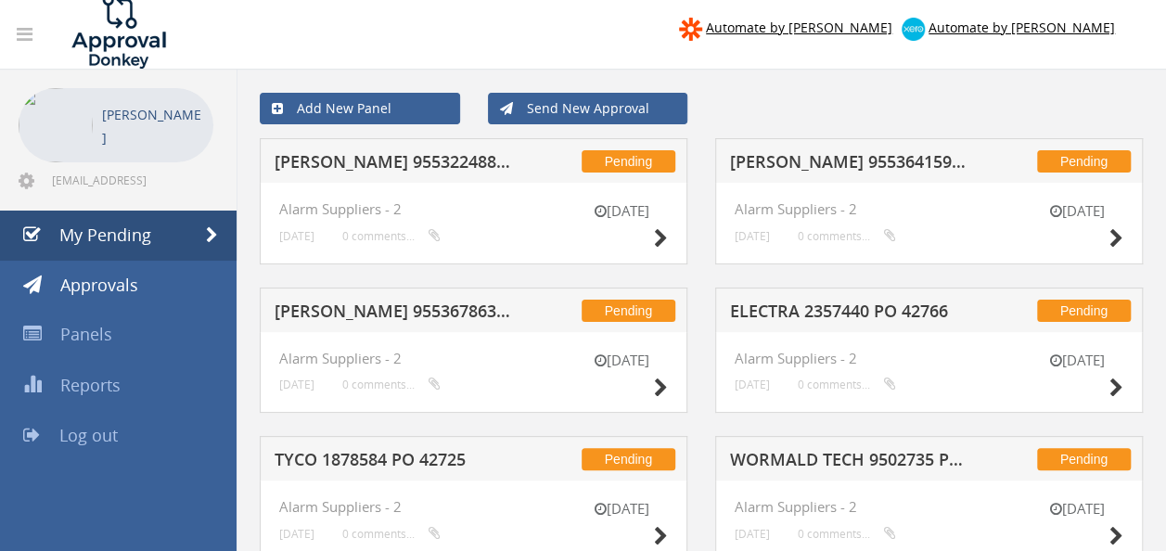
scroll to position [4, 0]
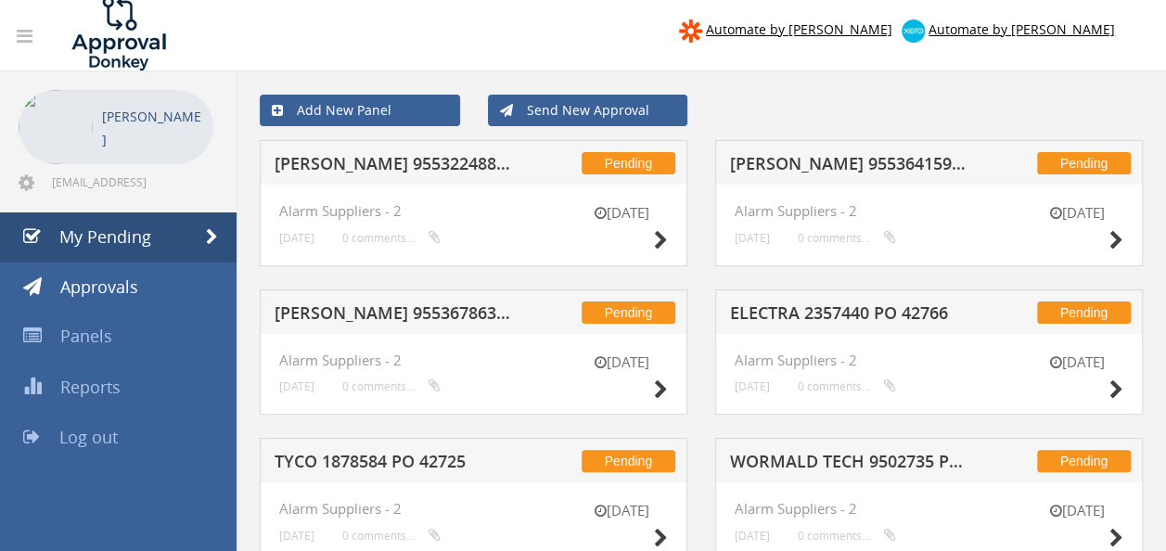
click at [464, 160] on h5 "[PERSON_NAME] 955322488 PO 41142" at bounding box center [394, 166] width 238 height 23
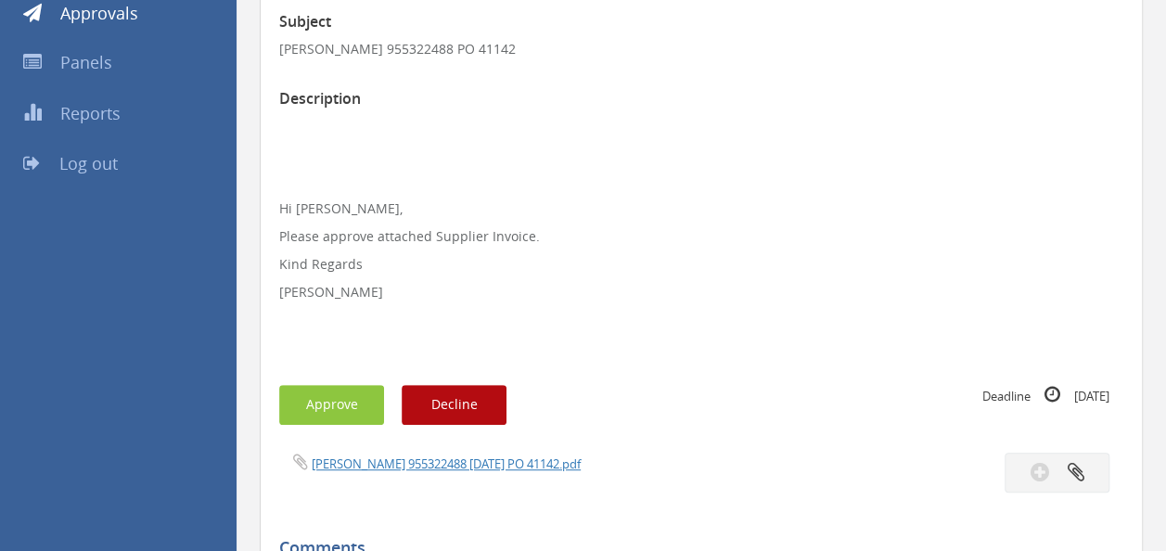
scroll to position [282, 0]
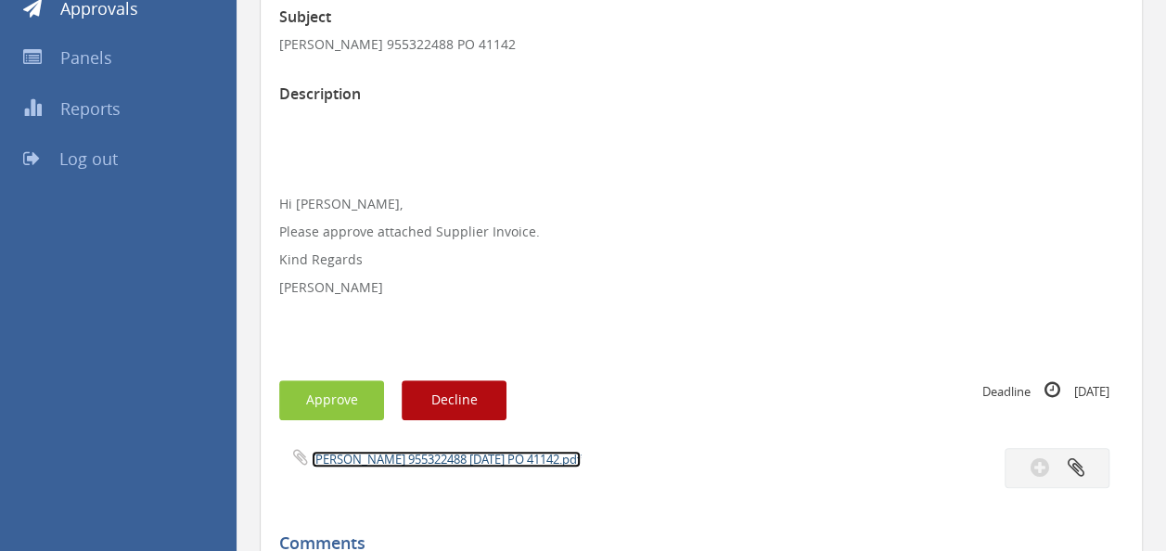
click at [419, 462] on link "[PERSON_NAME] 955322488 [DATE] PO 41142.pdf" at bounding box center [446, 459] width 269 height 17
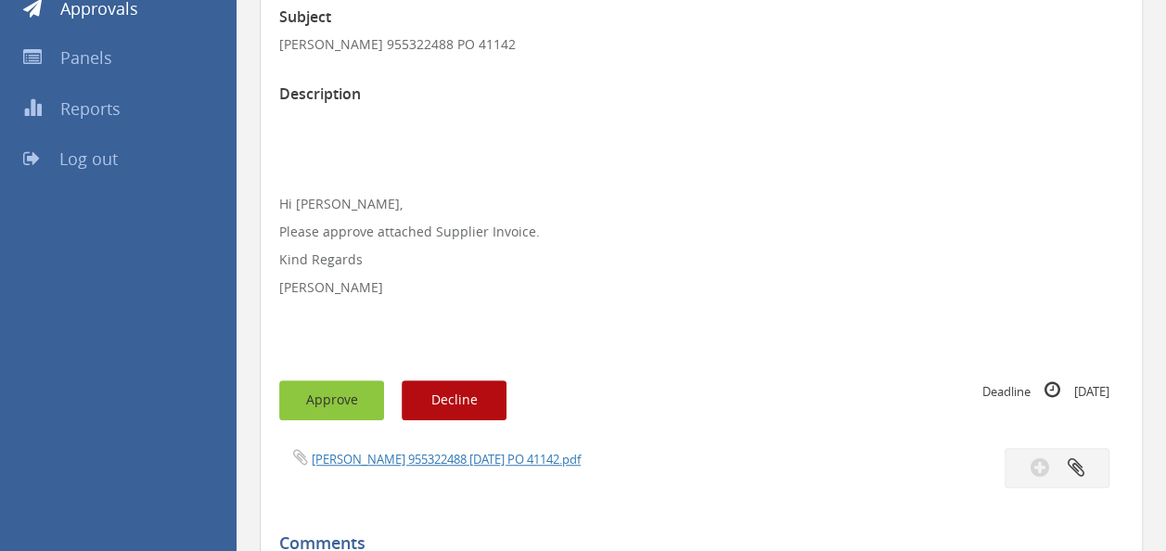
drag, startPoint x: 343, startPoint y: 386, endPoint x: 355, endPoint y: 343, distance: 44.3
click at [344, 386] on button "Approve" at bounding box center [331, 400] width 105 height 40
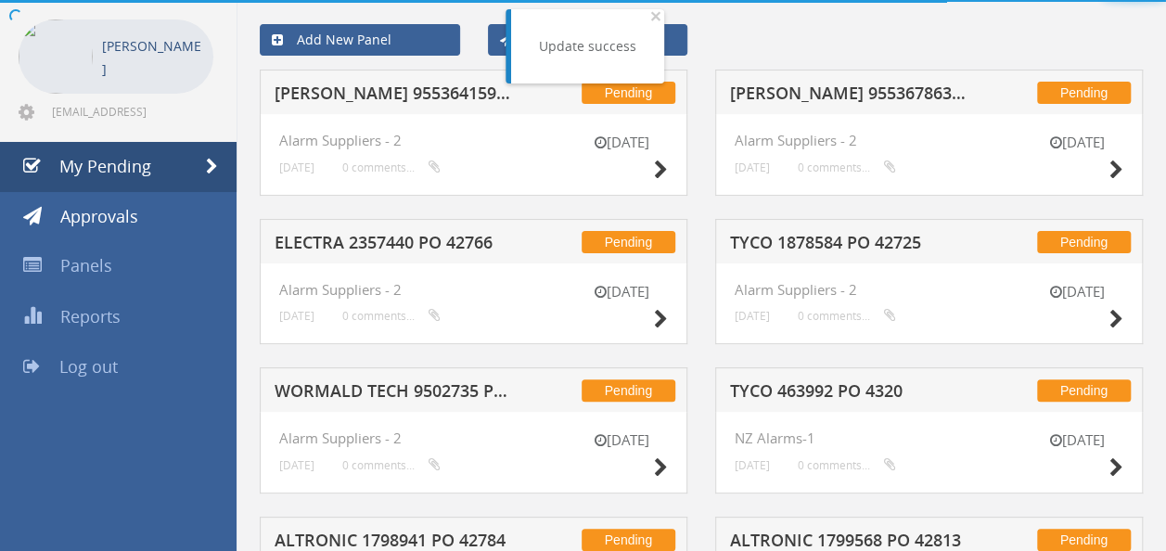
scroll to position [282, 0]
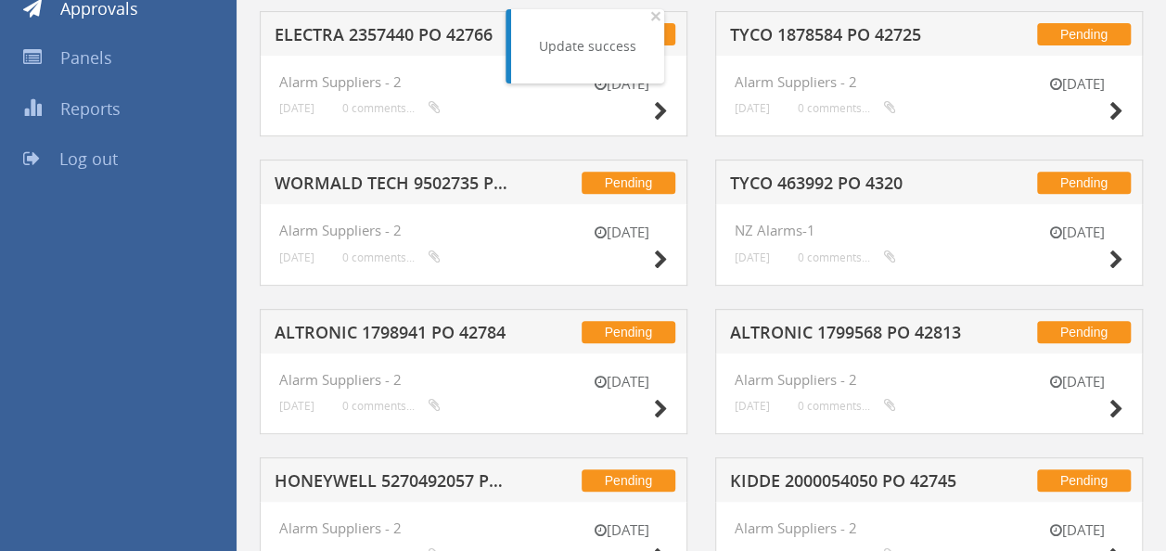
click at [434, 194] on h5 "WORMALD TECH 9502735 PO 42435" at bounding box center [394, 185] width 238 height 23
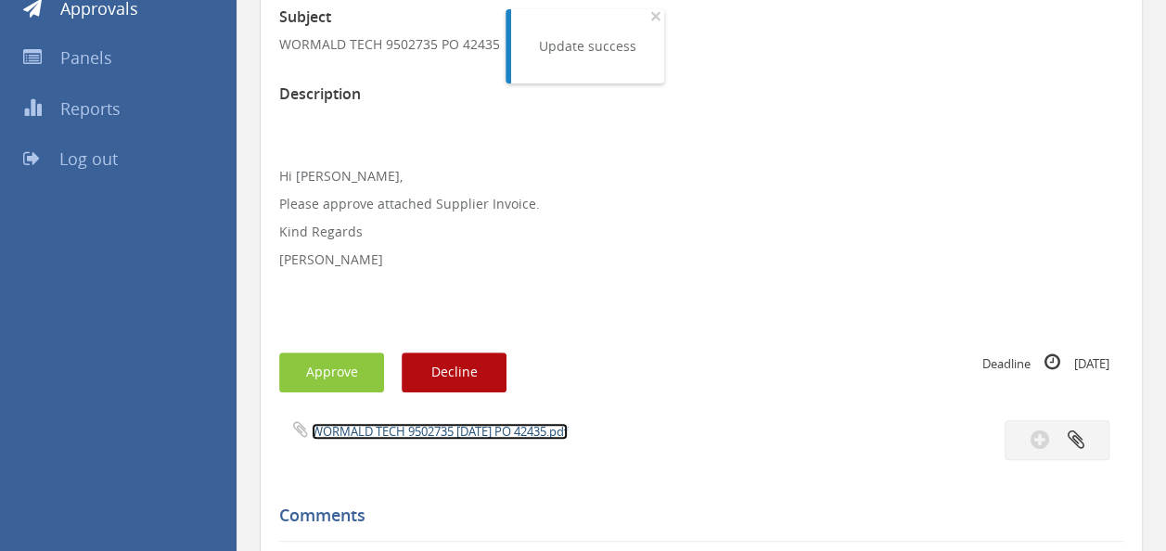
click at [392, 428] on link "WORMALD TECH 9502735 [DATE] PO 42435.pdf" at bounding box center [440, 431] width 256 height 17
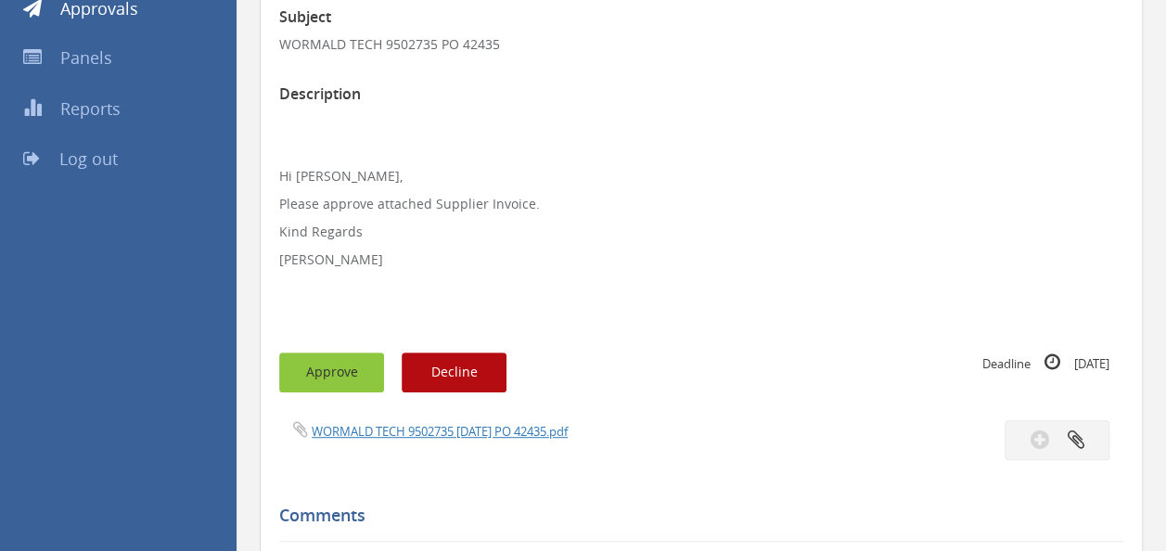
click at [332, 379] on button "Approve" at bounding box center [331, 373] width 105 height 40
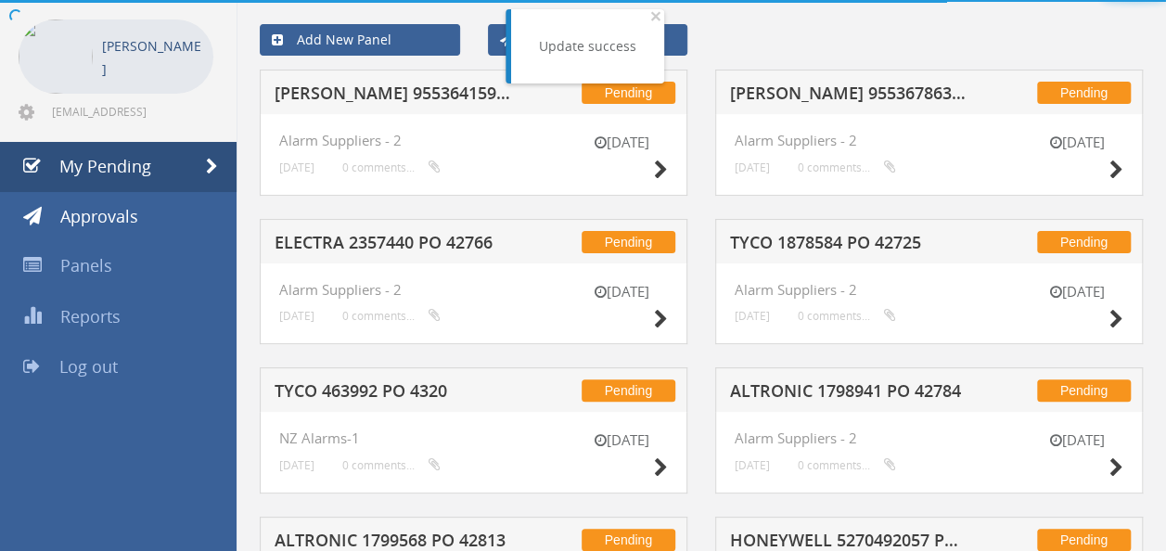
scroll to position [282, 0]
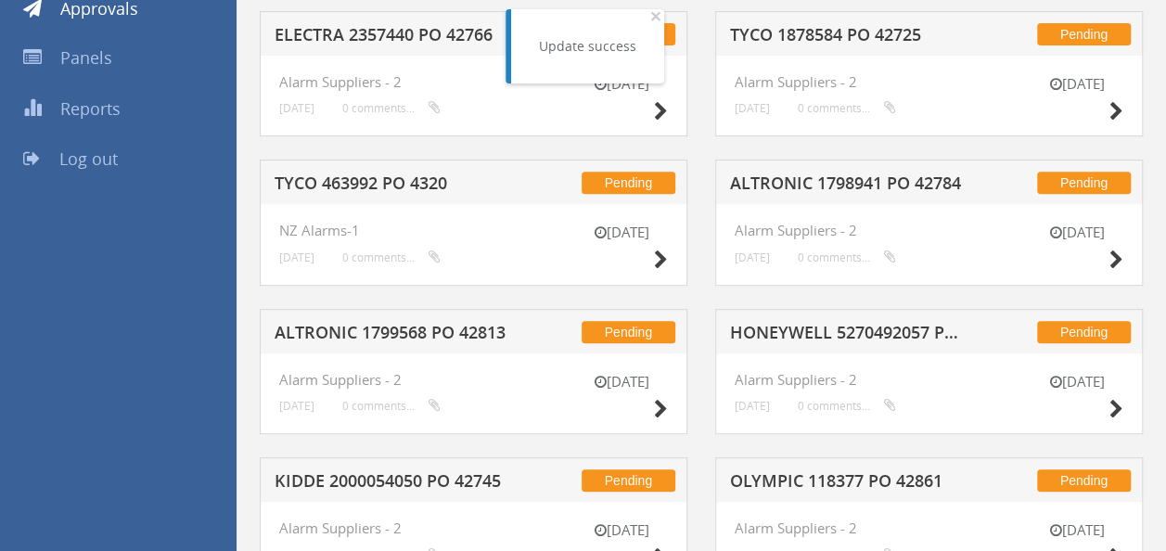
click at [421, 180] on h5 "TYCO 463992 PO 4320" at bounding box center [394, 185] width 238 height 23
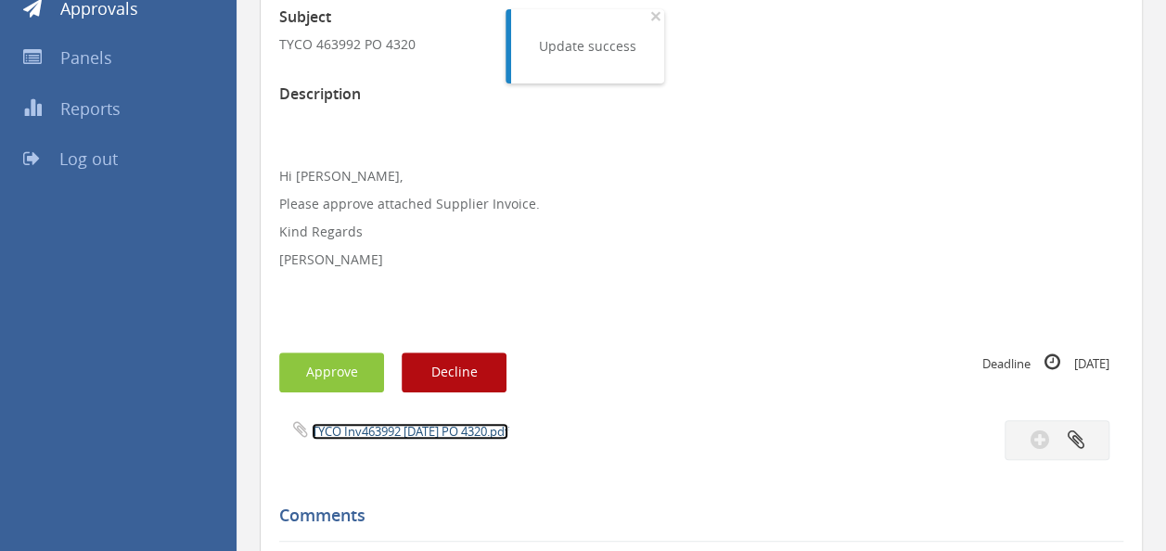
click at [411, 438] on link "TYCO Inv463992 [DATE] PO 4320.pdf" at bounding box center [410, 431] width 197 height 17
click at [340, 369] on button "Approve" at bounding box center [331, 373] width 105 height 40
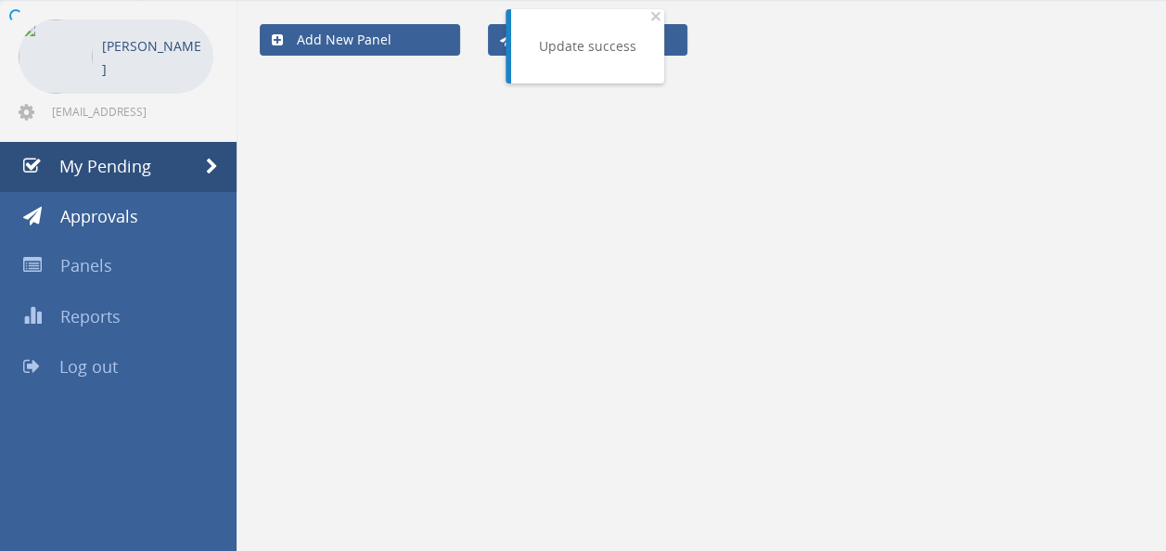
scroll to position [282, 0]
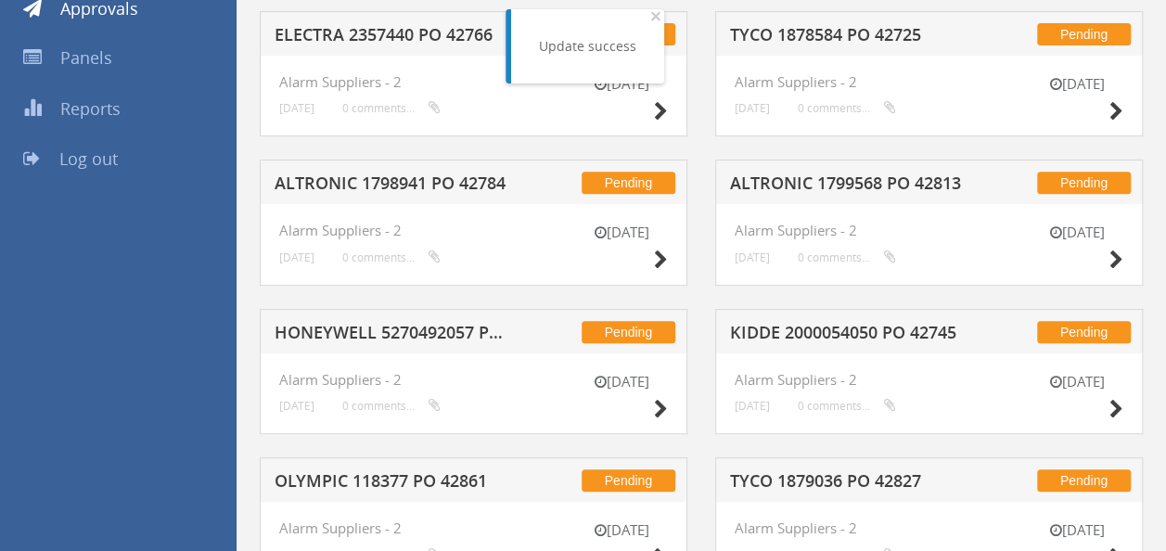
click at [883, 180] on h5 "ALTRONIC 1799568 PO 42813" at bounding box center [849, 185] width 238 height 23
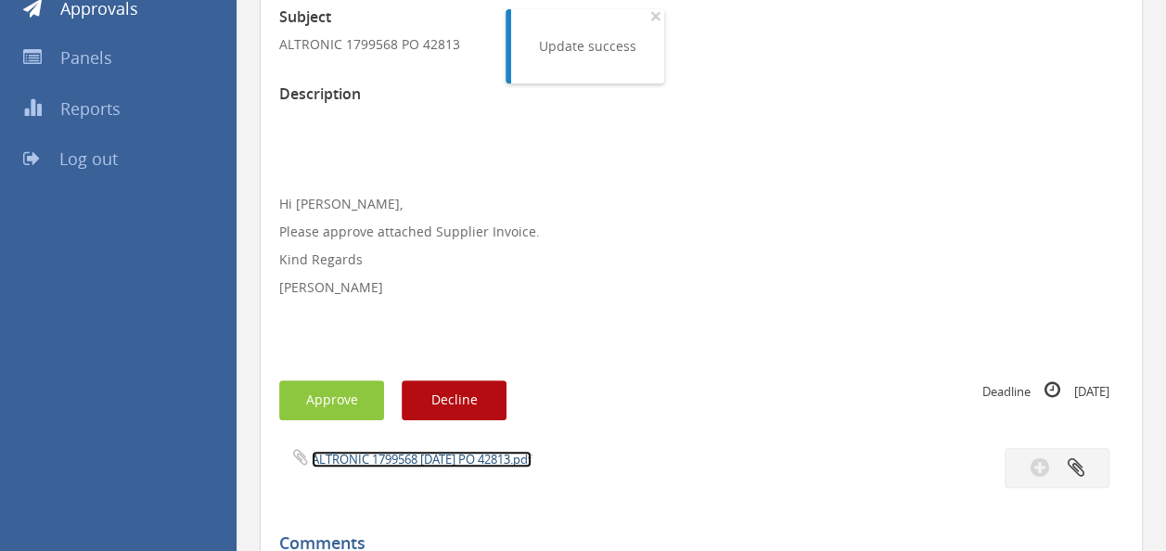
click at [429, 463] on link "ALTRONIC 1799568 [DATE] PO 42813.pdf" at bounding box center [422, 459] width 220 height 17
click at [333, 392] on button "Approve" at bounding box center [331, 400] width 105 height 40
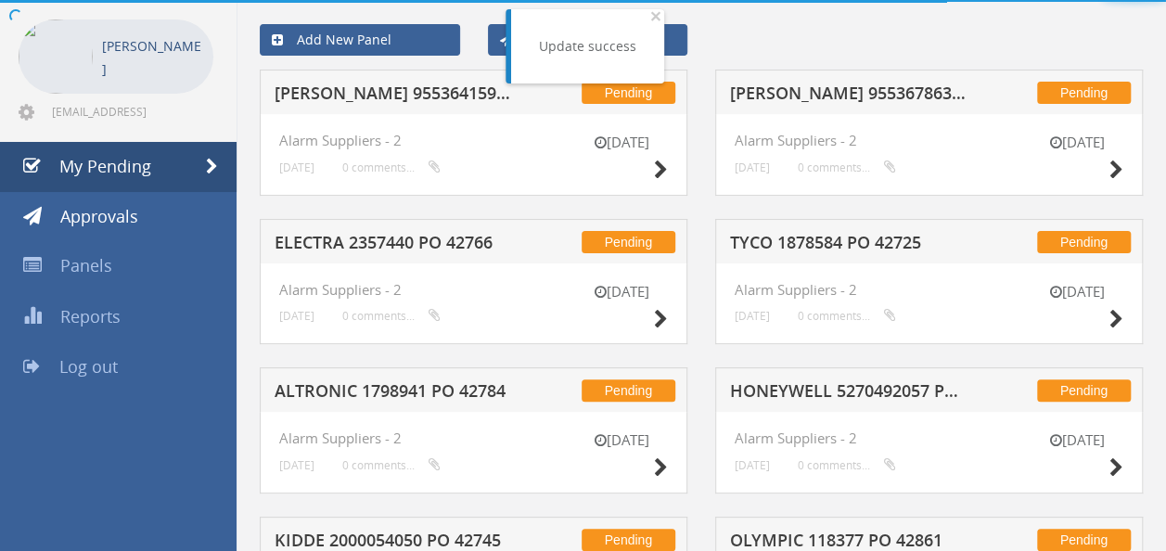
scroll to position [282, 0]
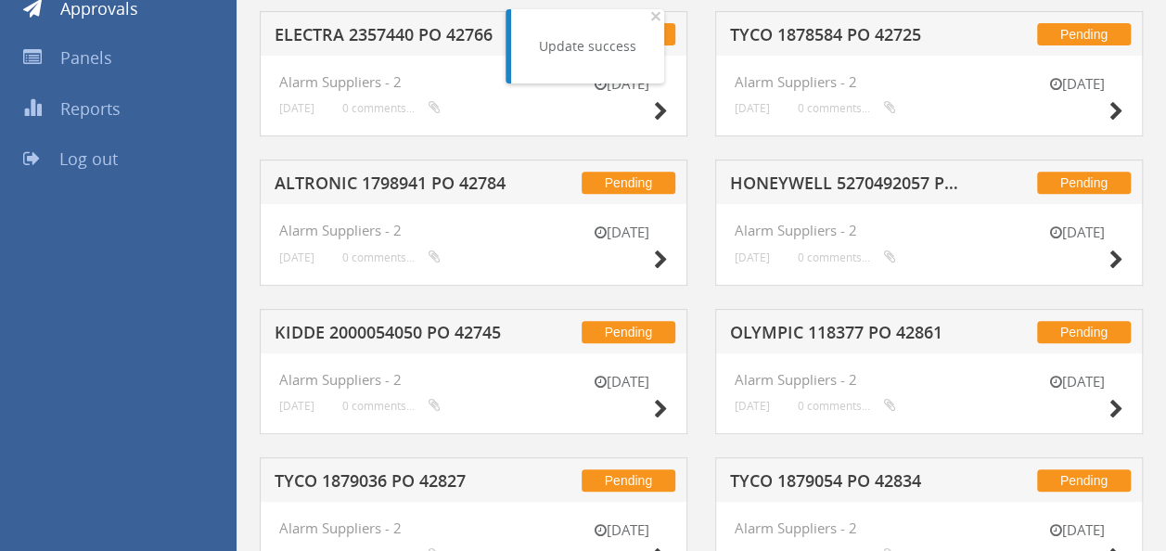
click at [891, 180] on h5 "HONEYWELL 5270492057 PO 42683" at bounding box center [849, 185] width 238 height 23
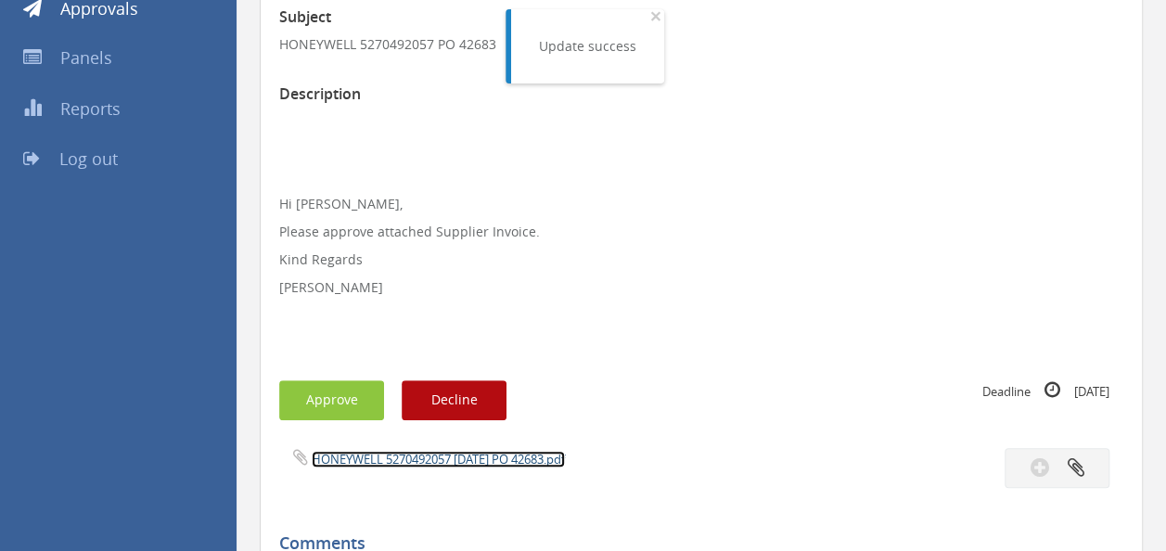
click at [462, 451] on link "HONEYWELL 5270492057 [DATE] PO 42683.pdf" at bounding box center [438, 459] width 253 height 17
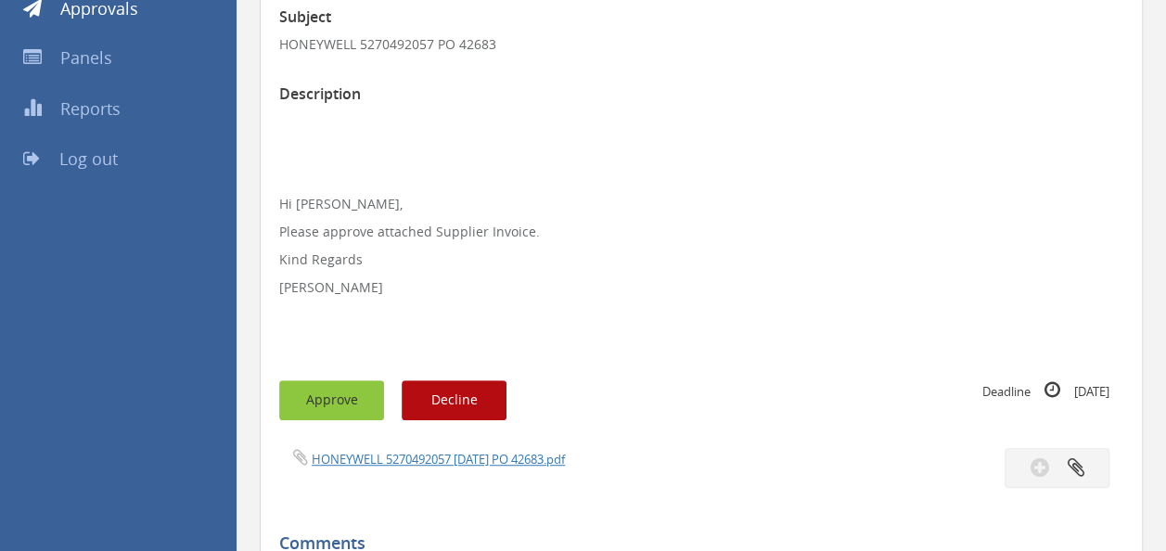
click at [336, 390] on button "Approve" at bounding box center [331, 400] width 105 height 40
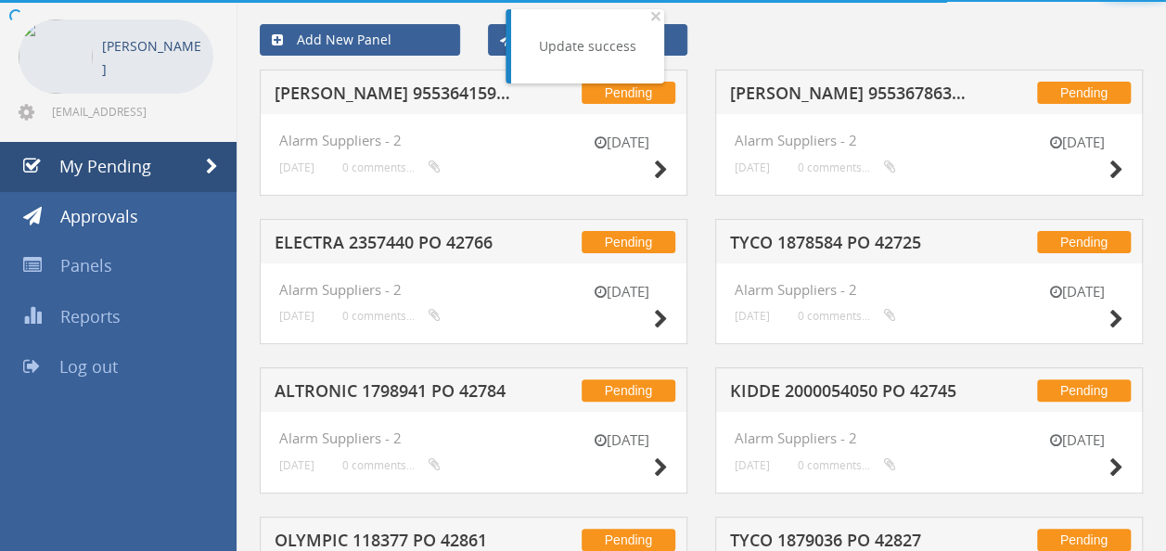
scroll to position [282, 0]
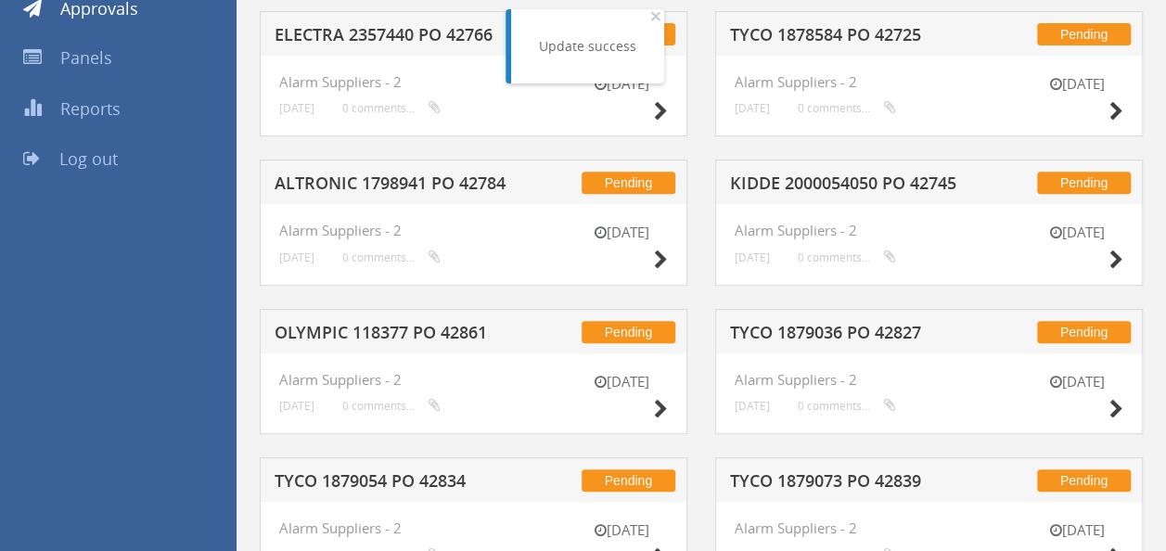
click at [462, 174] on h5 "ALTRONIC 1798941 PO 42784" at bounding box center [394, 185] width 238 height 23
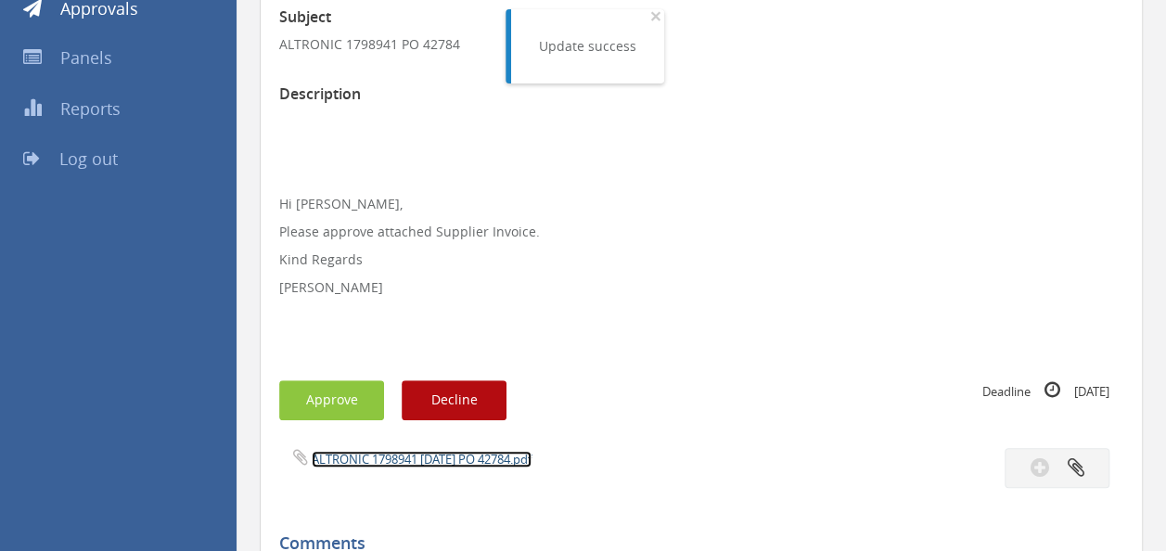
click at [443, 455] on link "ALTRONIC 1798941 [DATE] PO 42784.pdf" at bounding box center [422, 459] width 220 height 17
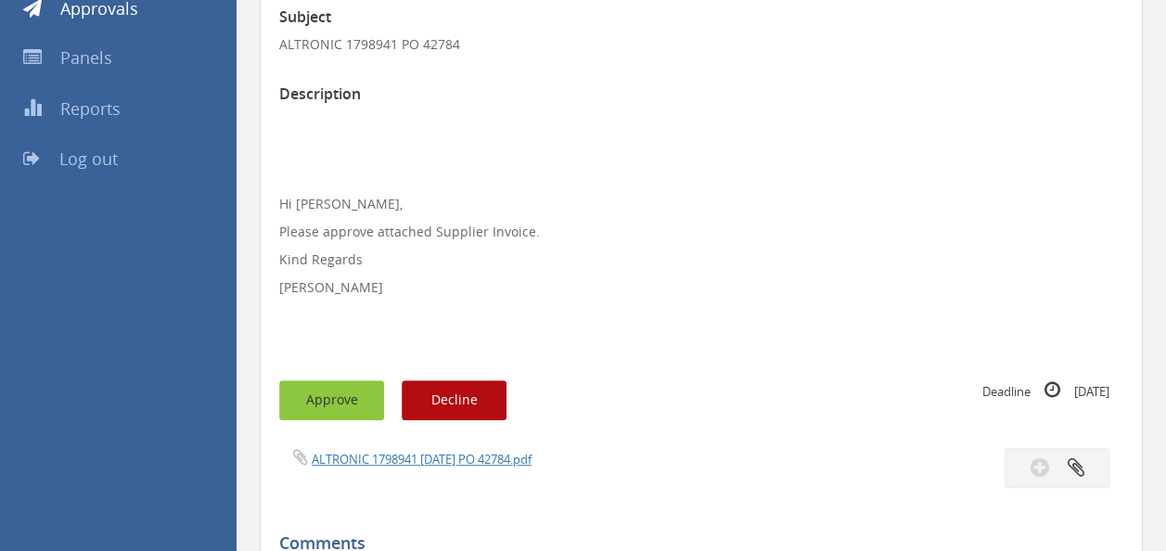
click at [333, 395] on button "Approve" at bounding box center [331, 400] width 105 height 40
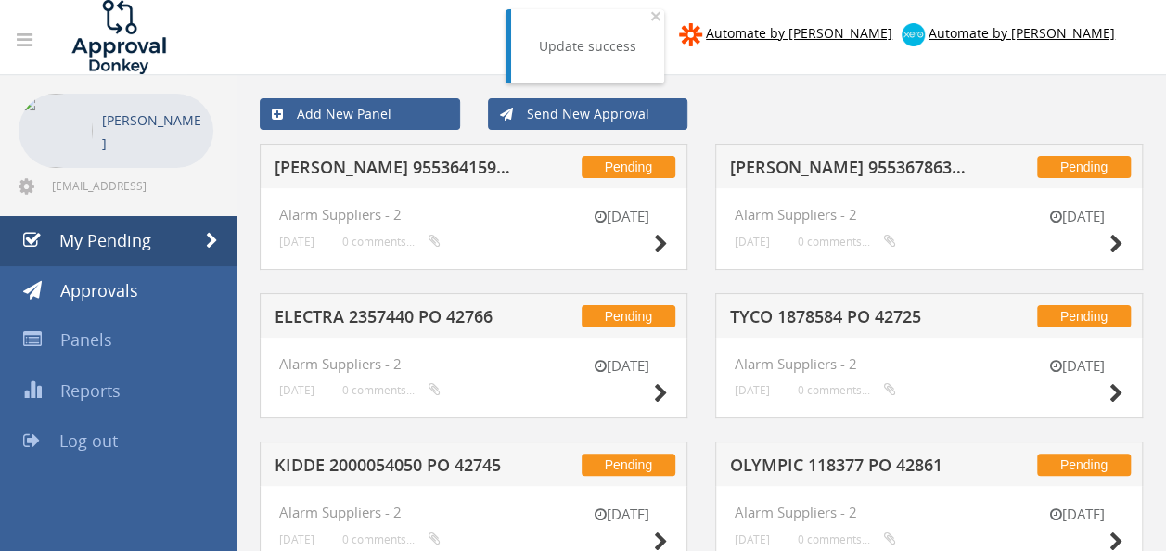
click at [878, 328] on h5 "TYCO 1878584 PO 42725" at bounding box center [849, 319] width 238 height 23
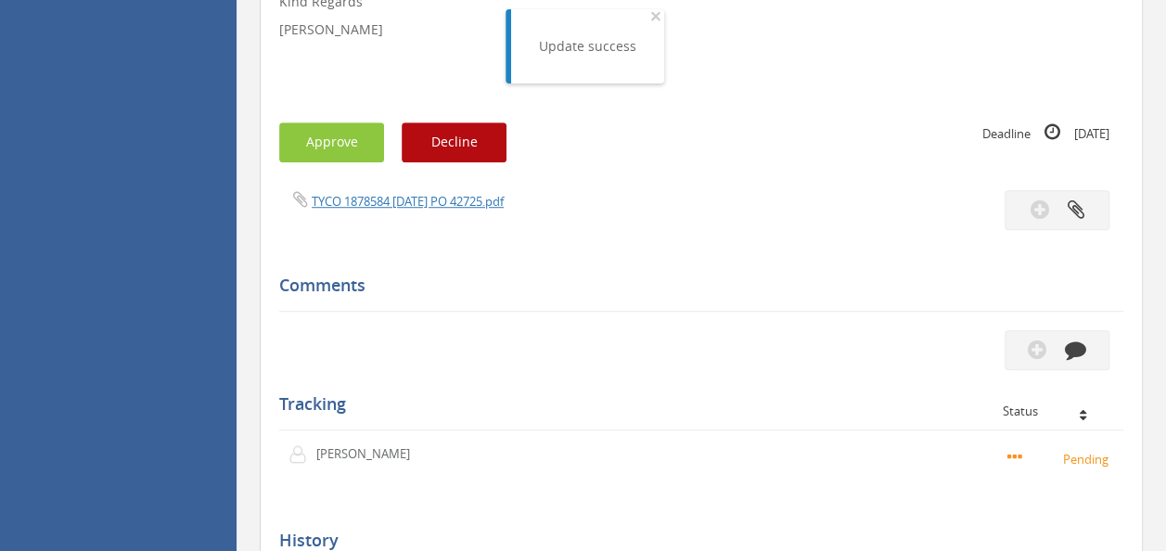
scroll to position [557, 0]
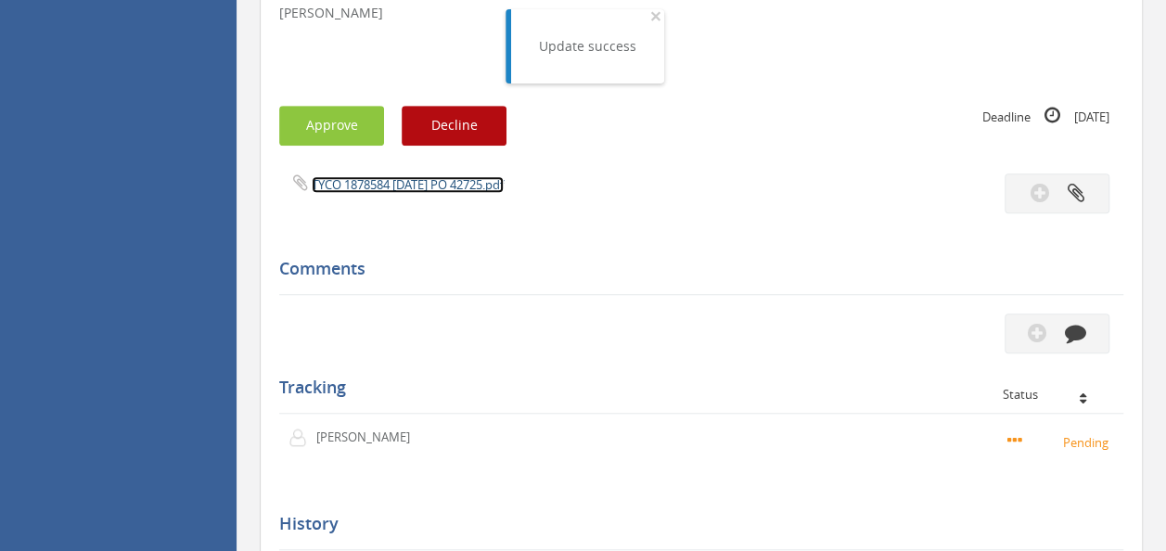
click at [411, 180] on link "TYCO 1878584 [DATE] PO 42725.pdf" at bounding box center [408, 184] width 192 height 17
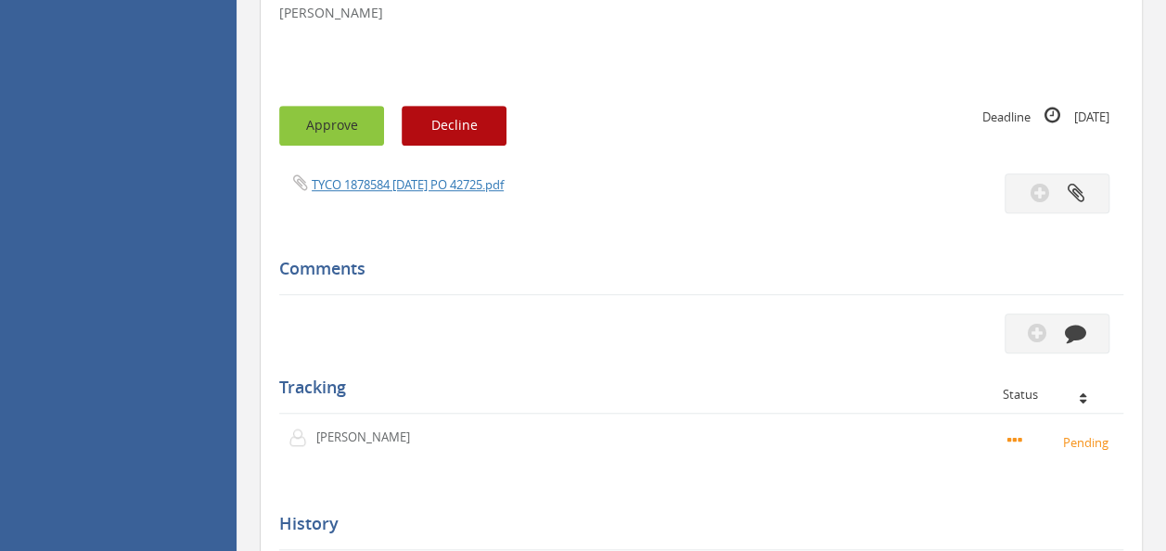
click at [329, 111] on button "Approve" at bounding box center [331, 126] width 105 height 40
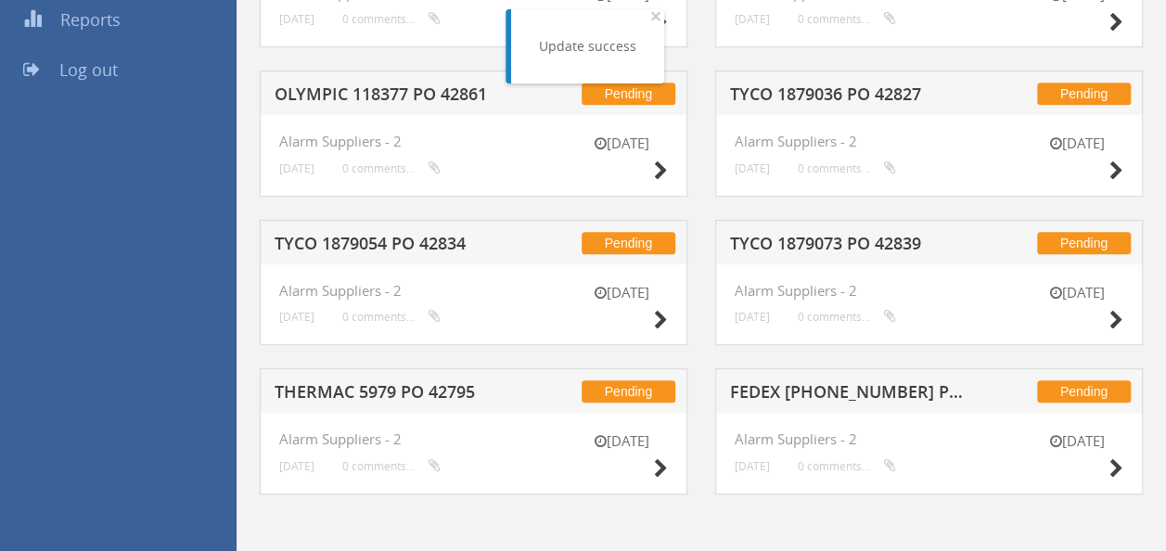
click at [428, 236] on h5 "TYCO 1879054 PO 42834" at bounding box center [394, 246] width 238 height 23
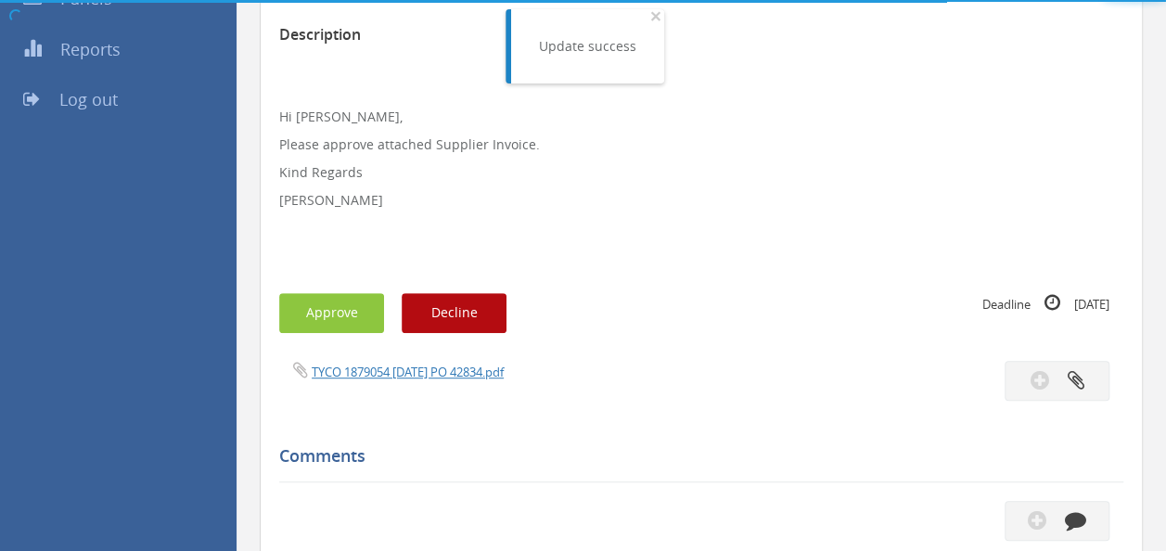
scroll to position [557, 0]
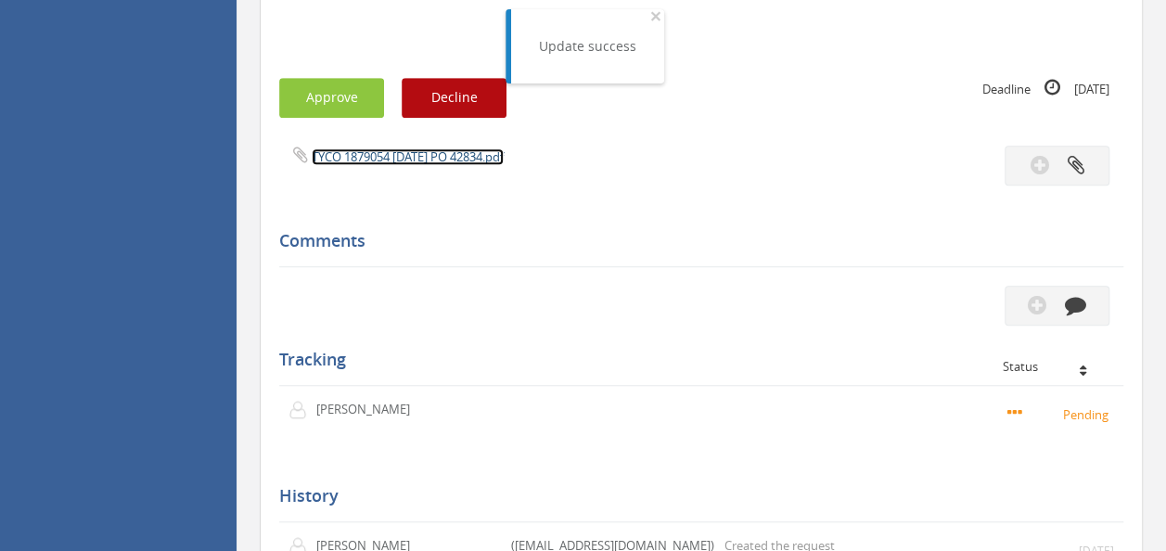
click at [414, 155] on link "TYCO 1879054 [DATE] PO 42834.pdf" at bounding box center [408, 156] width 192 height 17
click at [306, 93] on button "Approve" at bounding box center [331, 98] width 105 height 40
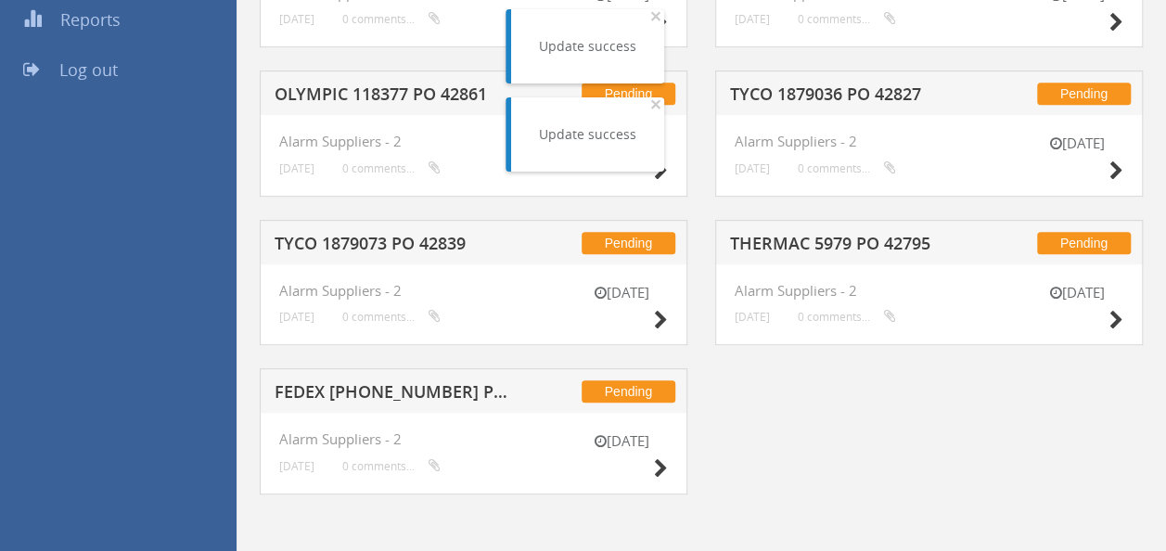
click at [401, 239] on h5 "TYCO 1879073 PO 42839" at bounding box center [394, 246] width 238 height 23
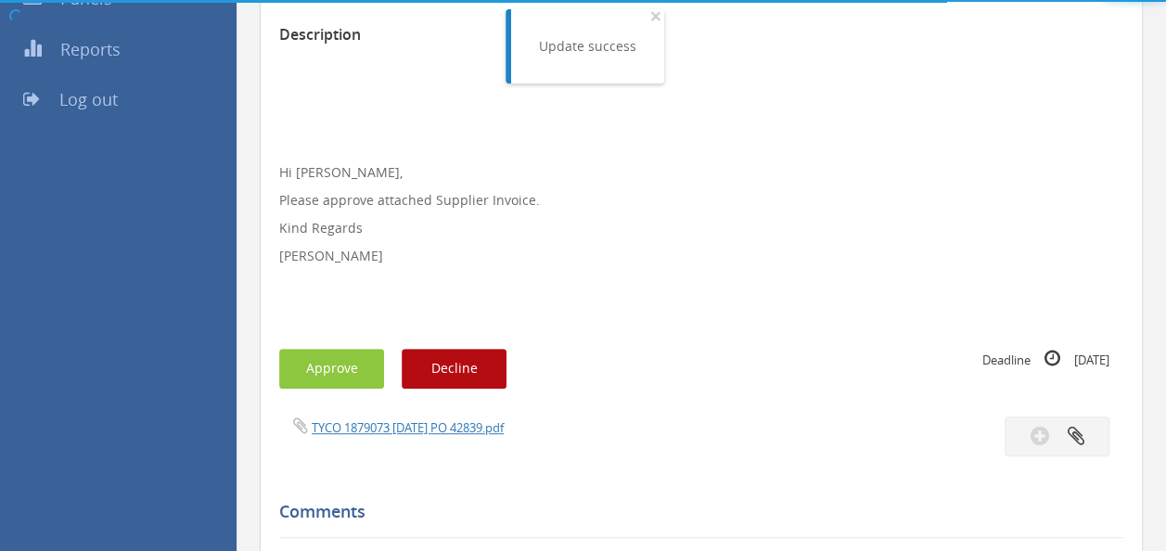
scroll to position [557, 0]
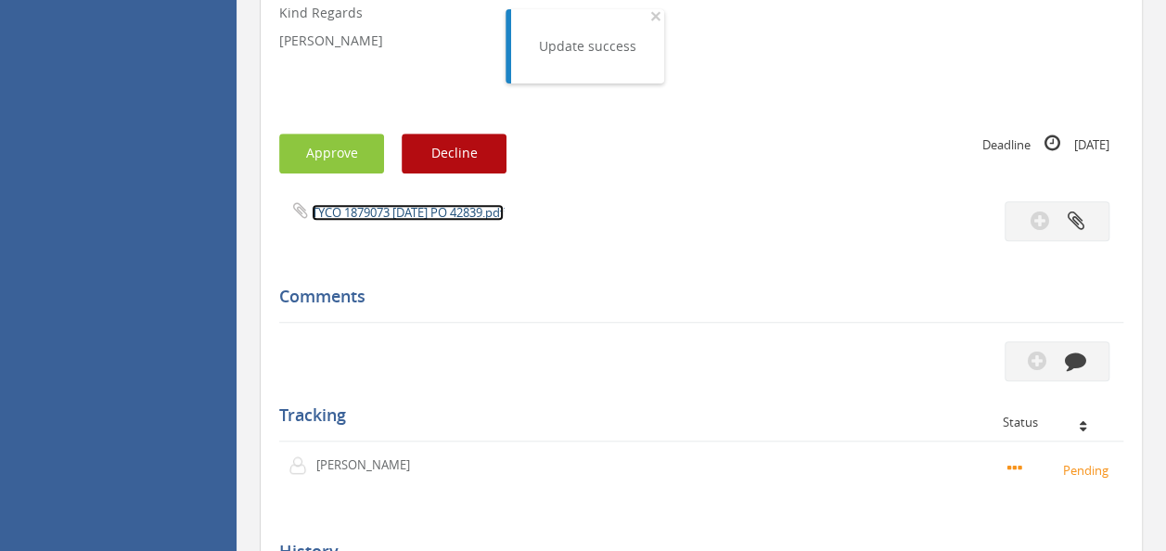
click at [419, 208] on link "TYCO 1879073 [DATE] PO 42839.pdf" at bounding box center [408, 212] width 192 height 17
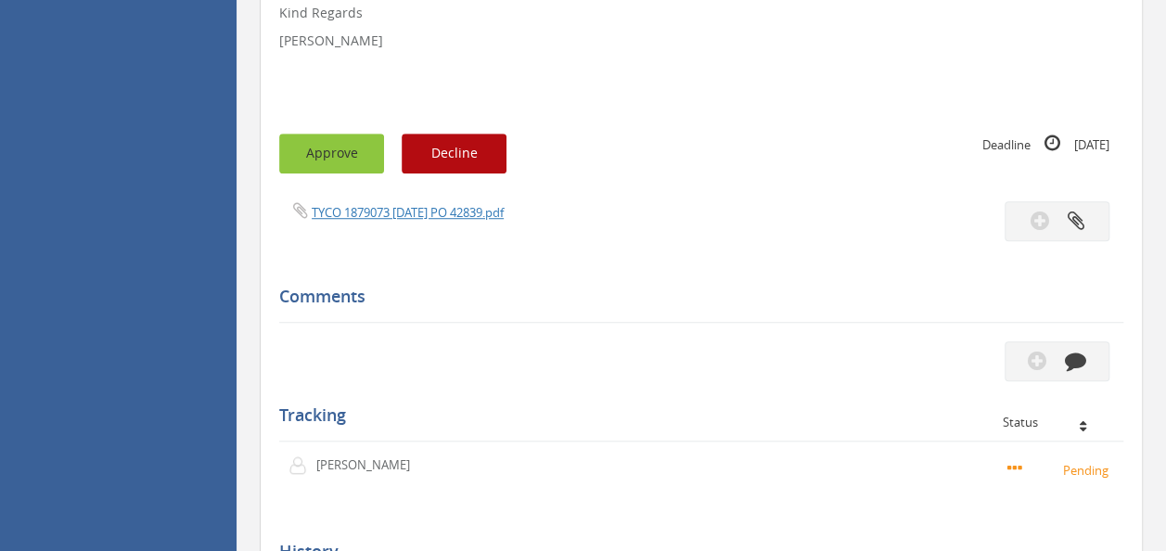
click at [308, 139] on button "Approve" at bounding box center [331, 154] width 105 height 40
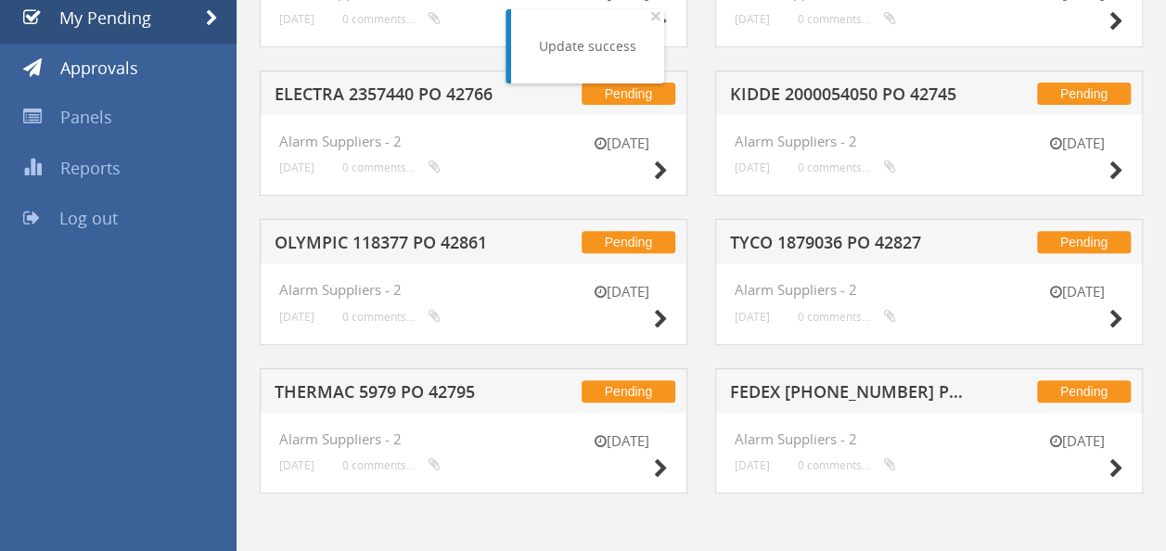
click at [423, 234] on h5 "OLYMPIC 118377 PO 42861" at bounding box center [394, 245] width 238 height 23
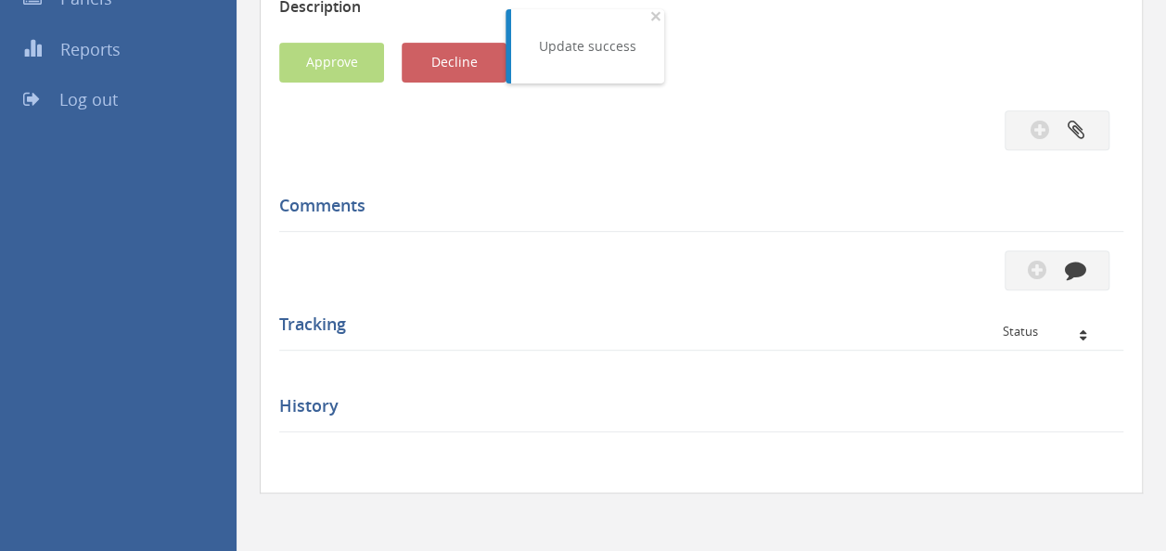
scroll to position [557, 0]
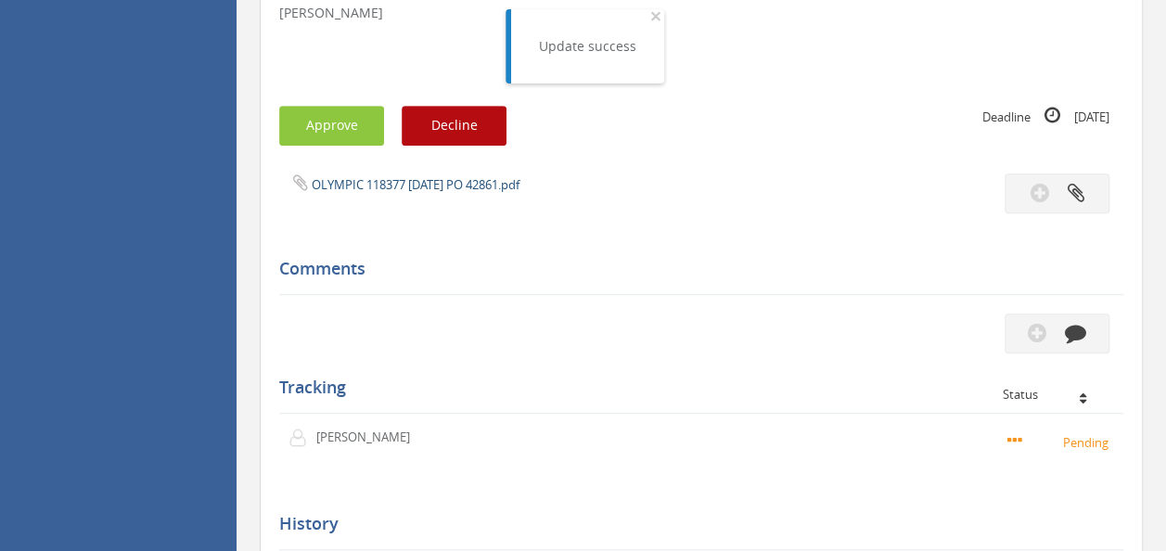
drag, startPoint x: 429, startPoint y: 165, endPoint x: 418, endPoint y: 180, distance: 18.0
click at [428, 165] on div "Subject OLYMPIC 118377 PO 42861 Description Hi [PERSON_NAME], Please approve at…" at bounding box center [701, 181] width 844 height 931
click at [418, 180] on link "OLYMPIC 118377 [DATE] PO 42861.pdf" at bounding box center [416, 184] width 208 height 17
click at [314, 122] on button "Approve" at bounding box center [331, 126] width 105 height 40
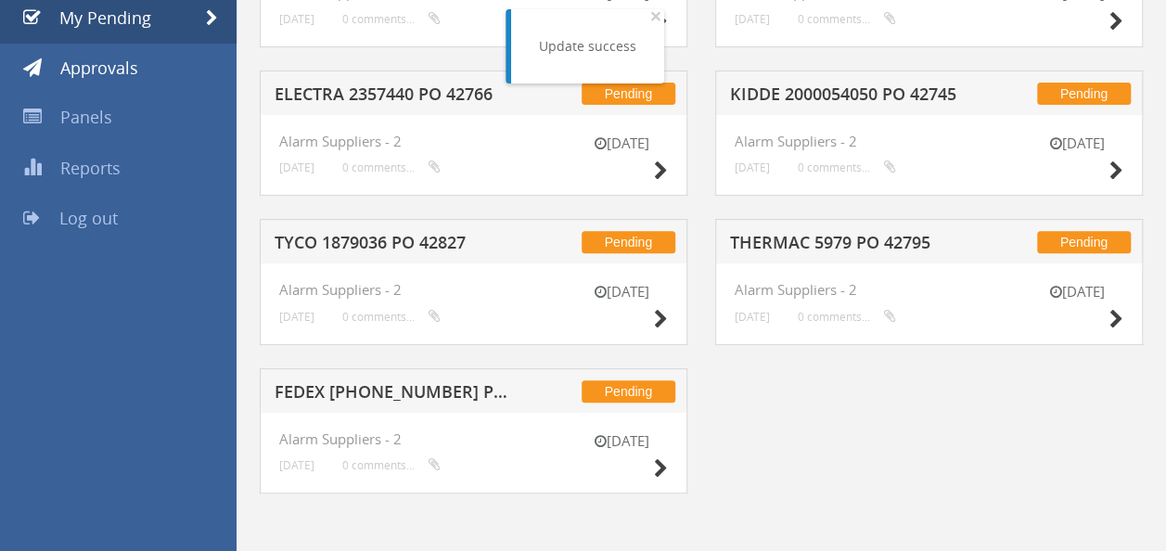
click at [443, 241] on h5 "TYCO 1879036 PO 42827" at bounding box center [394, 245] width 238 height 23
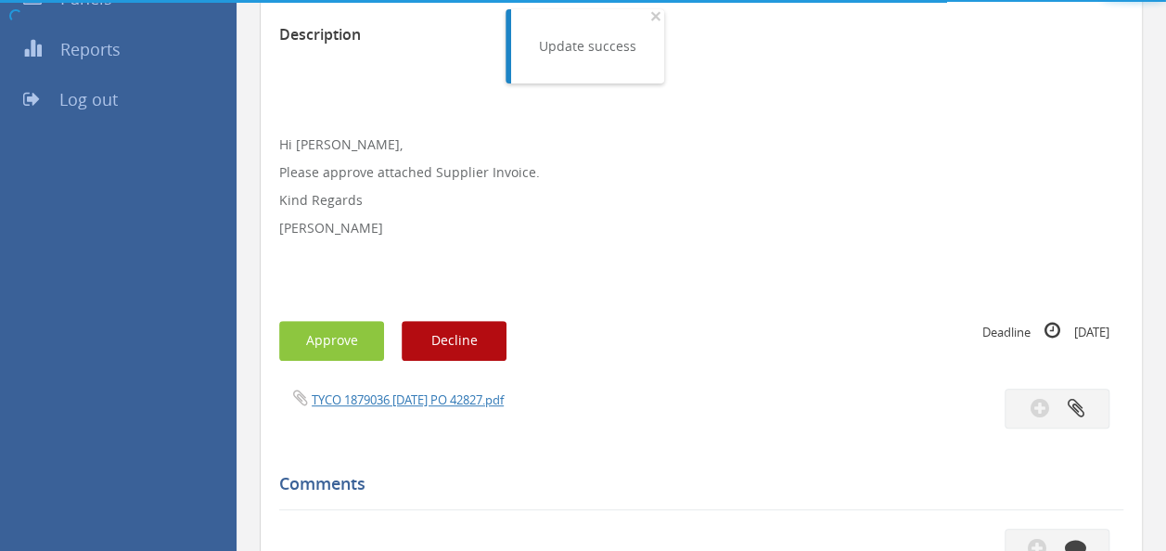
scroll to position [557, 0]
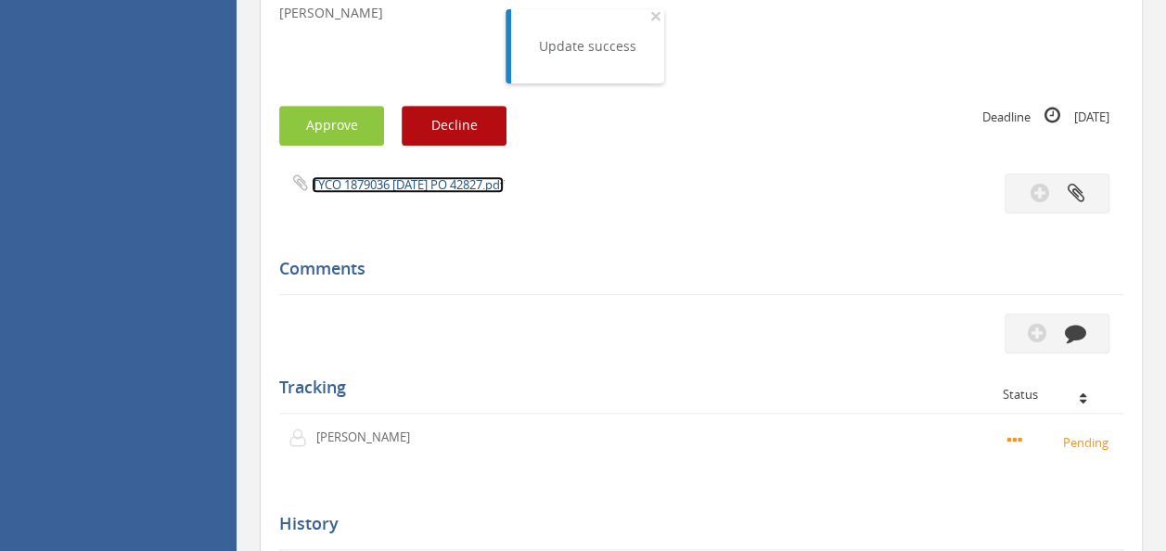
click at [403, 180] on link "TYCO 1879036 [DATE] PO 42827.pdf" at bounding box center [408, 184] width 192 height 17
click at [321, 109] on button "Approve" at bounding box center [331, 126] width 105 height 40
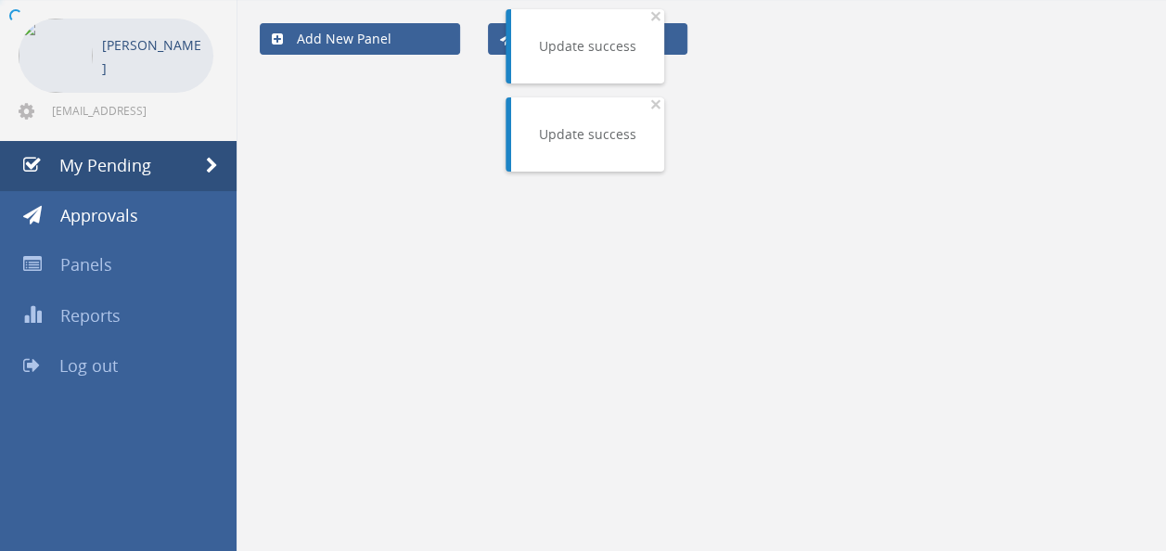
scroll to position [74, 0]
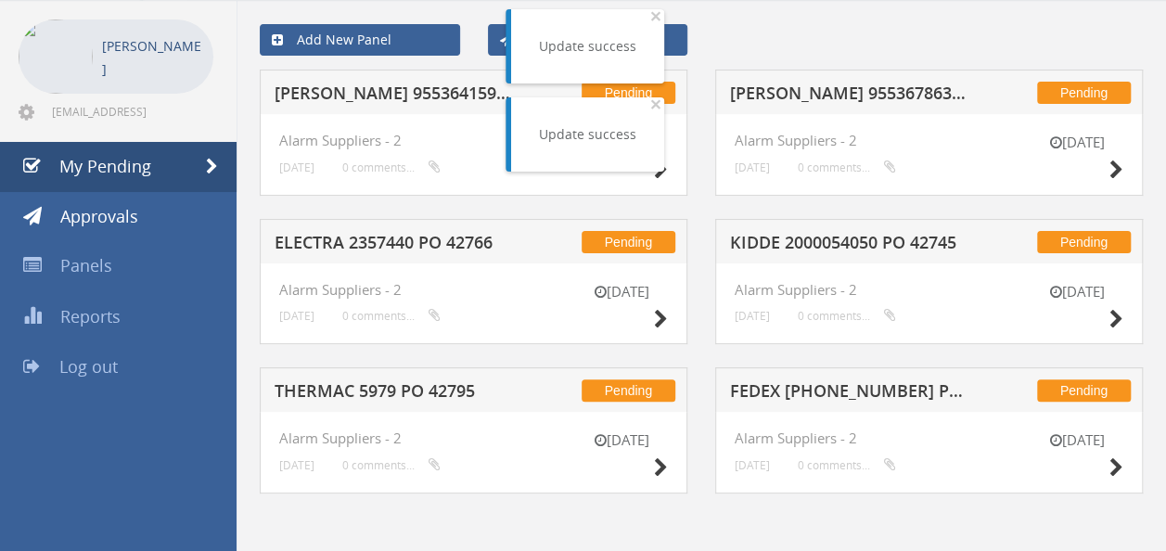
click at [441, 247] on h5 "ELECTRA 2357440 PO 42766" at bounding box center [394, 245] width 238 height 23
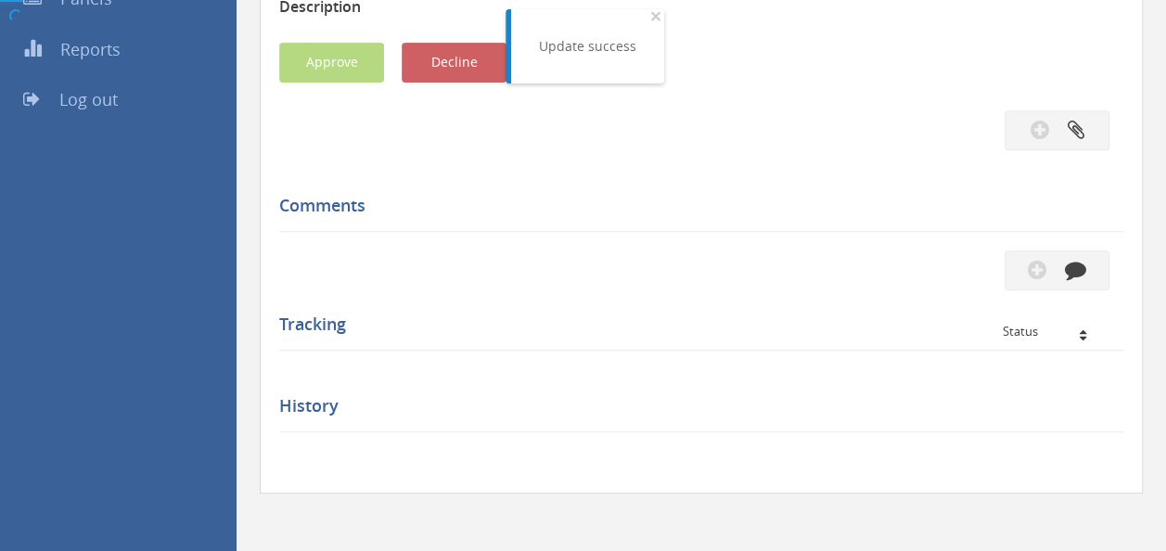
scroll to position [557, 0]
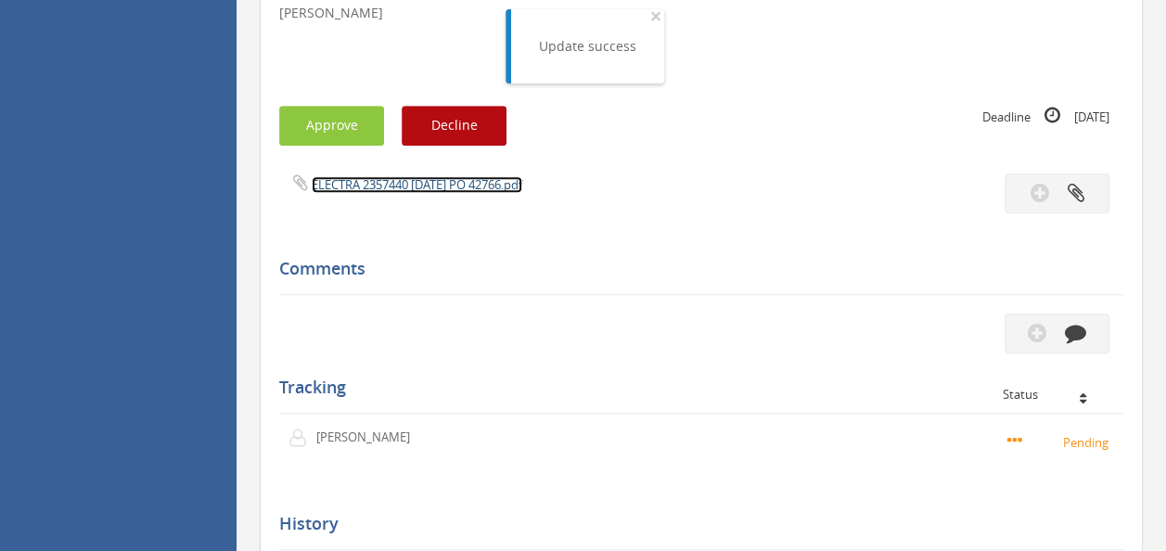
click at [438, 186] on link "ELECTRA 2357440 [DATE] PO 42766.pdf" at bounding box center [417, 184] width 211 height 17
click at [327, 111] on button "Approve" at bounding box center [331, 126] width 105 height 40
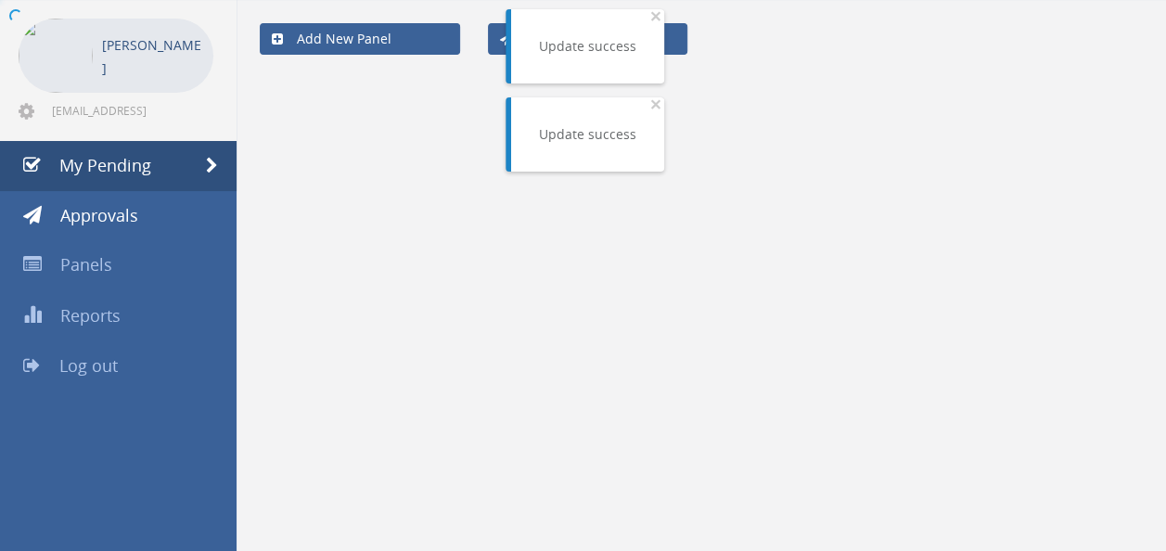
scroll to position [74, 0]
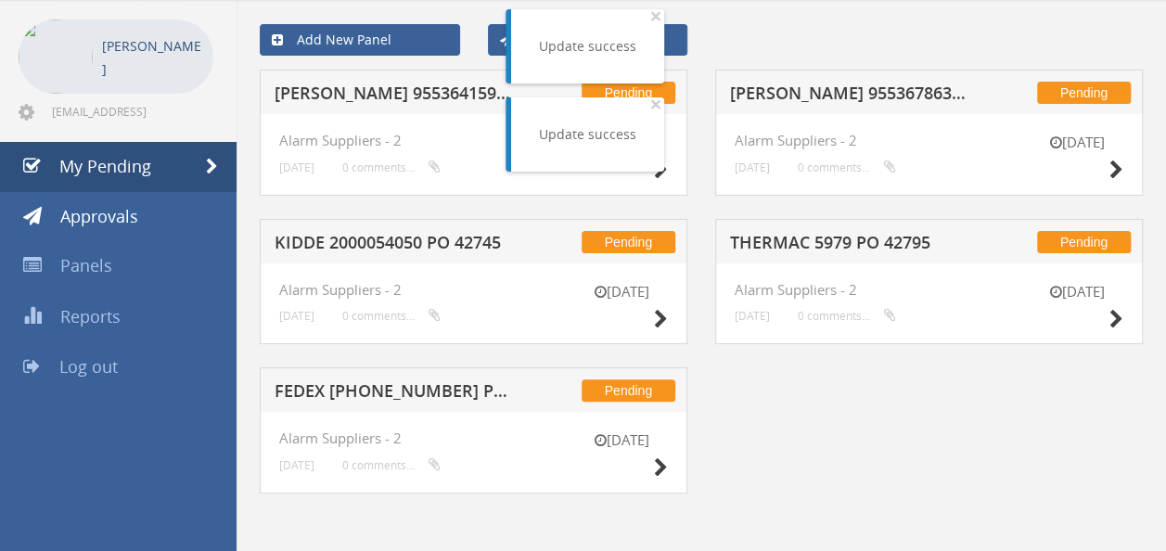
click at [373, 98] on h5 "[PERSON_NAME] 955364159 PO 42521" at bounding box center [394, 95] width 238 height 23
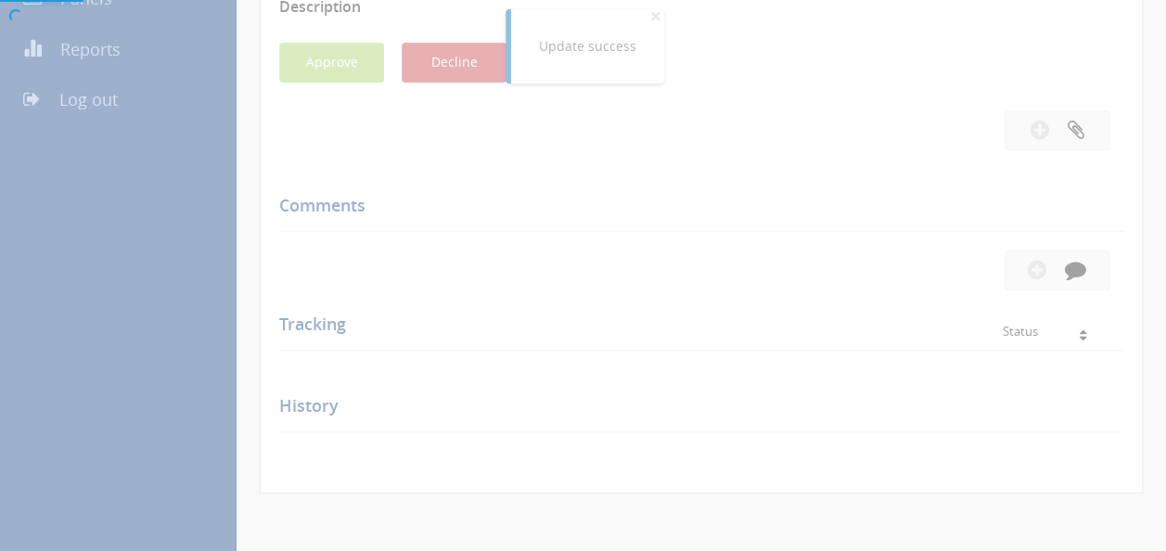
scroll to position [557, 0]
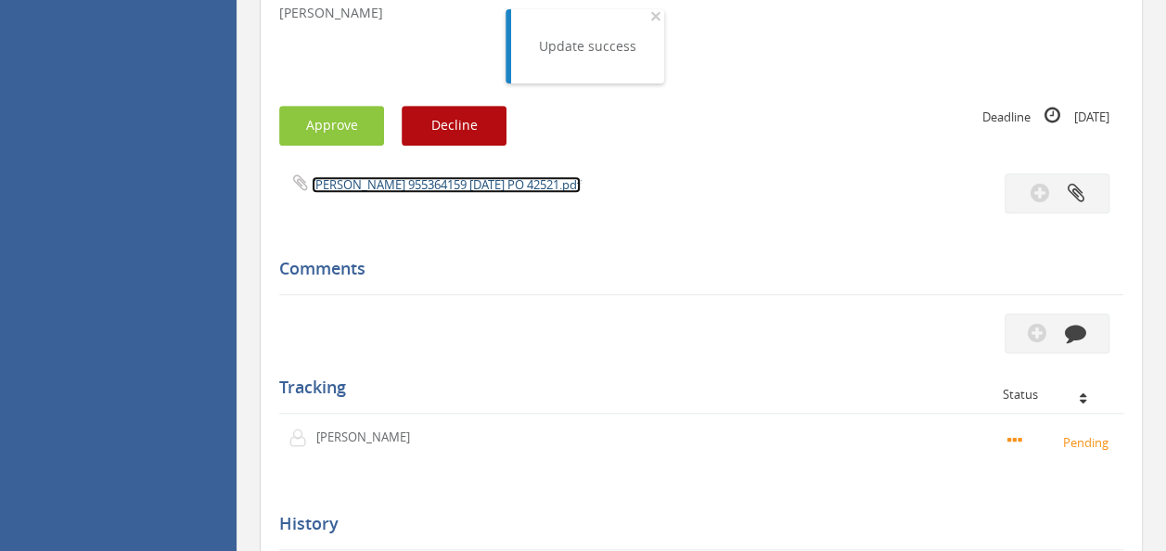
click at [455, 184] on link "[PERSON_NAME] 955364159 [DATE] PO 42521.pdf" at bounding box center [446, 184] width 269 height 17
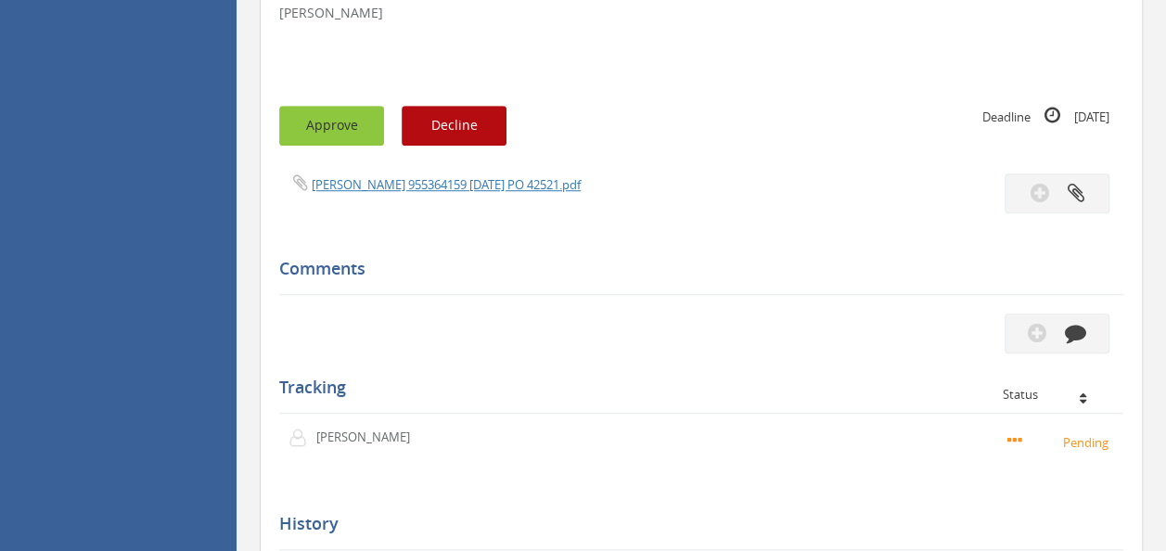
click at [330, 107] on button "Approve" at bounding box center [331, 126] width 105 height 40
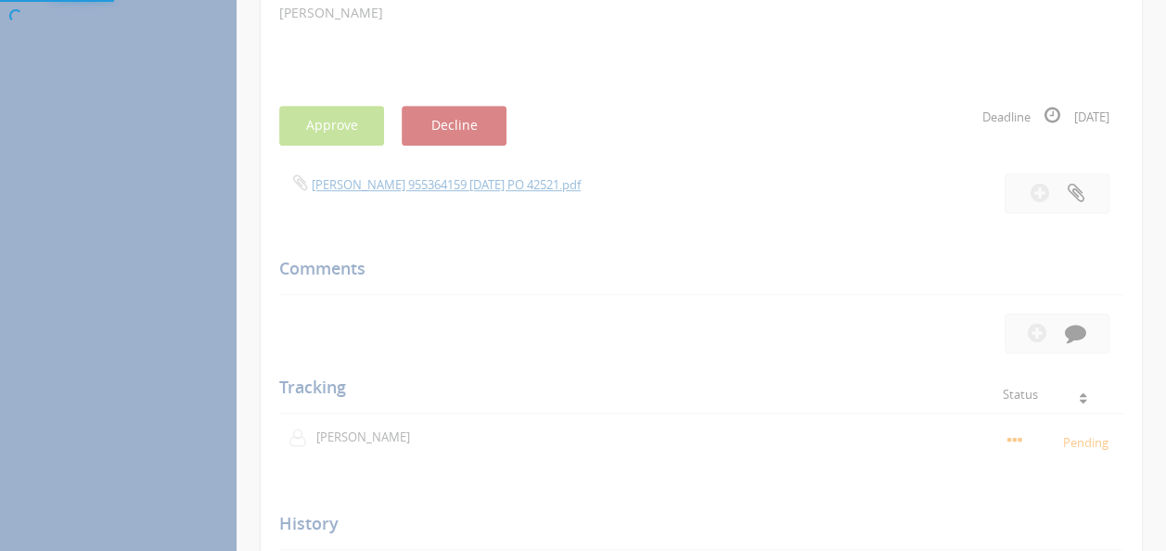
scroll to position [74, 0]
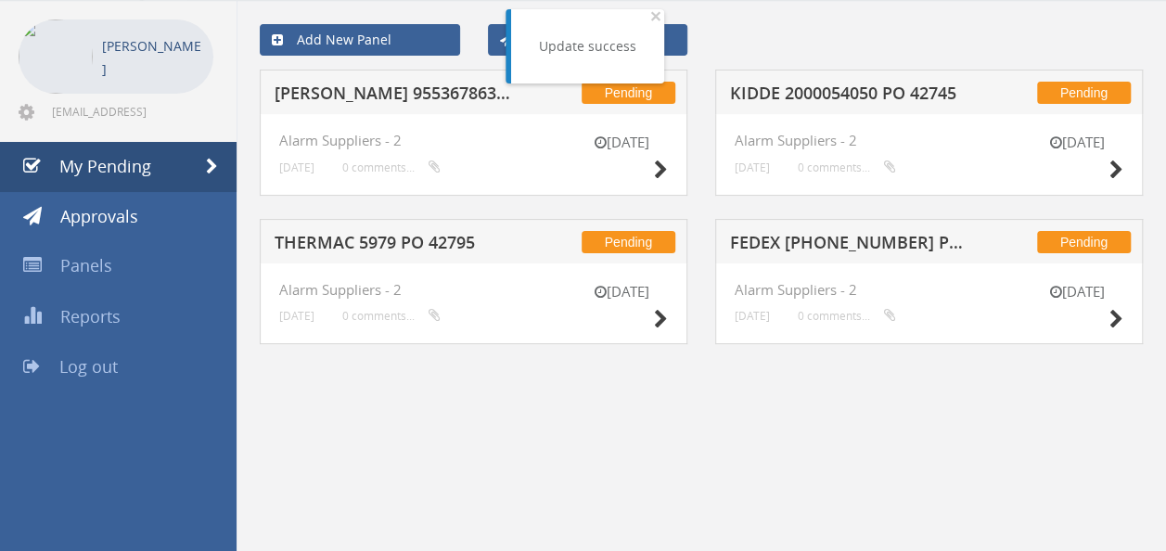
click at [419, 94] on h5 "[PERSON_NAME] 955367863 PO 40818" at bounding box center [394, 95] width 238 height 23
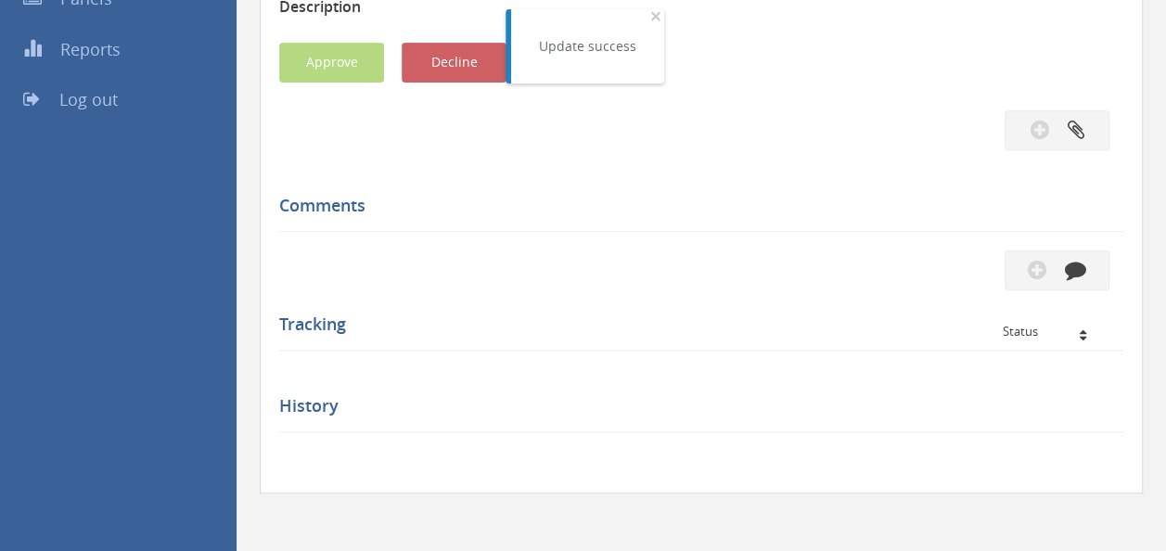
scroll to position [557, 0]
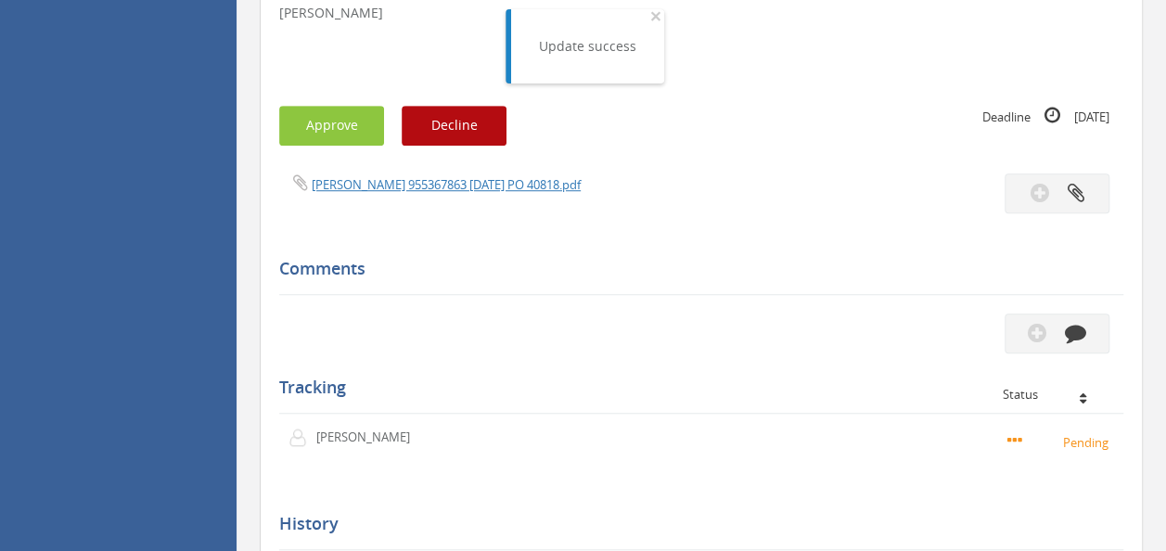
click at [430, 196] on div "[PERSON_NAME] 955367863 [DATE] PO 40818.pdf" at bounding box center [701, 193] width 872 height 40
click at [429, 189] on link "[PERSON_NAME] 955367863 [DATE] PO 40818.pdf" at bounding box center [446, 184] width 269 height 17
click at [348, 127] on button "Approve" at bounding box center [331, 126] width 105 height 40
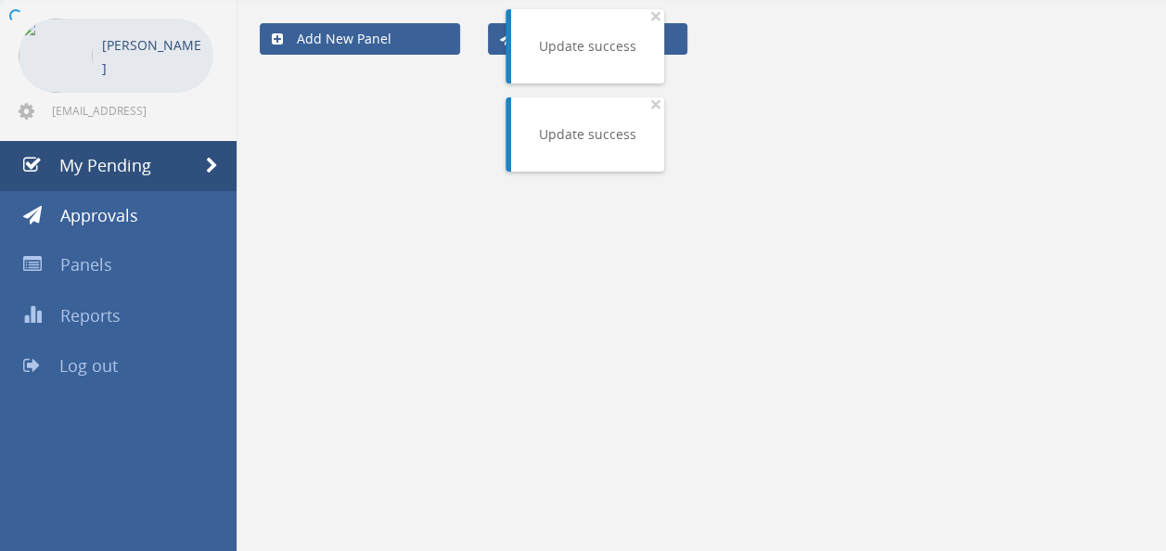
scroll to position [74, 0]
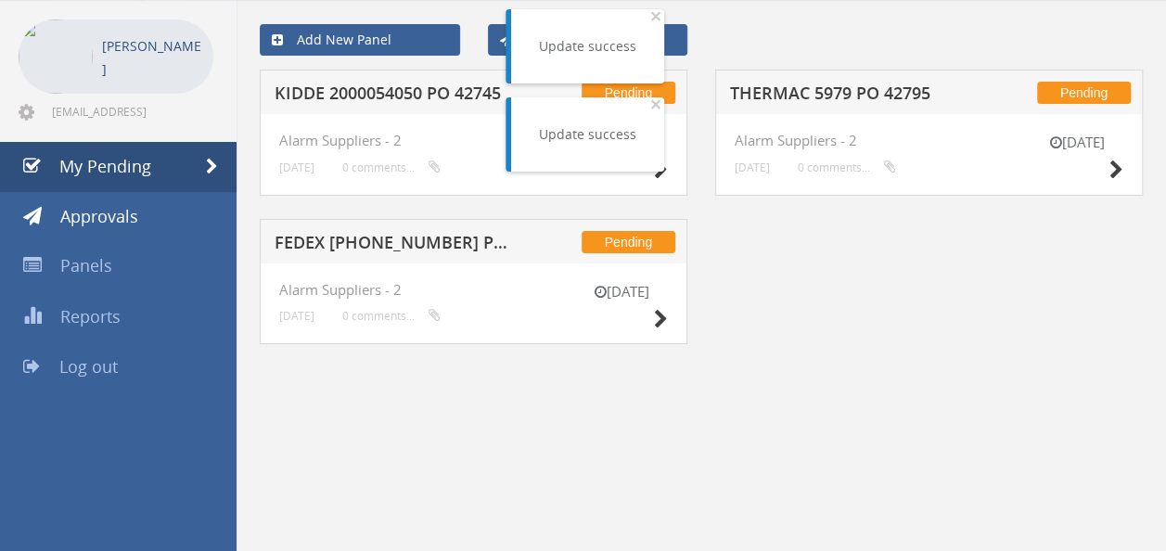
drag, startPoint x: 427, startPoint y: 256, endPoint x: 430, endPoint y: 245, distance: 11.7
click at [427, 256] on div "Pending FEDEX [PHONE_NUMBER] PO 42327" at bounding box center [474, 241] width 428 height 45
click at [430, 244] on h5 "FEDEX [PHONE_NUMBER] PO 42327" at bounding box center [394, 245] width 238 height 23
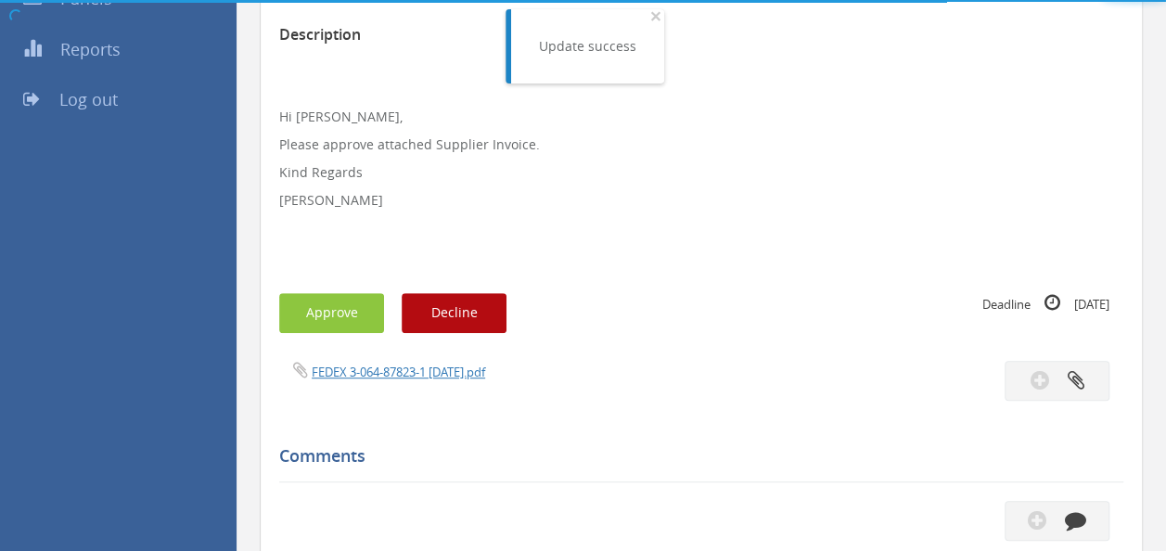
scroll to position [557, 0]
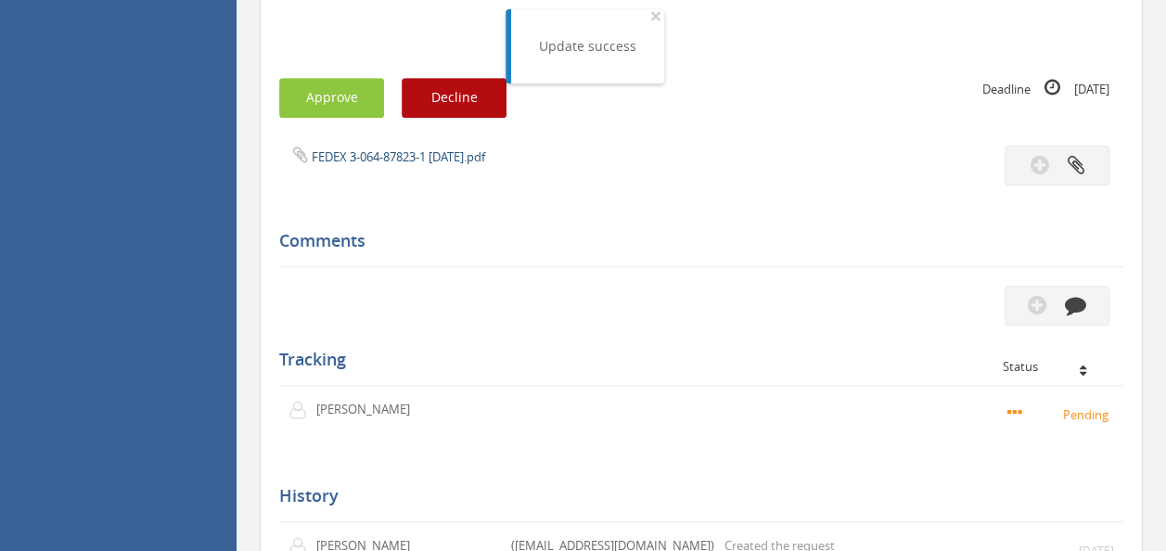
click at [412, 146] on div "FEDEX 3-064-87823-1 [DATE].pdf" at bounding box center [483, 156] width 436 height 20
click at [401, 156] on link "FEDEX 3-064-87823-1 [DATE].pdf" at bounding box center [398, 156] width 173 height 17
click at [326, 84] on button "Approve" at bounding box center [331, 98] width 105 height 40
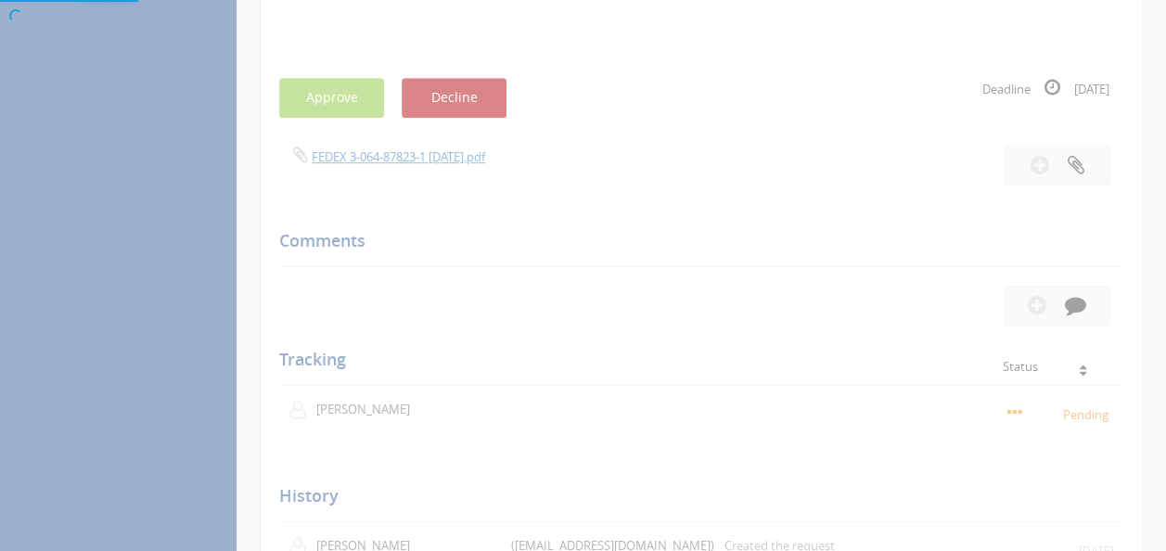
scroll to position [74, 0]
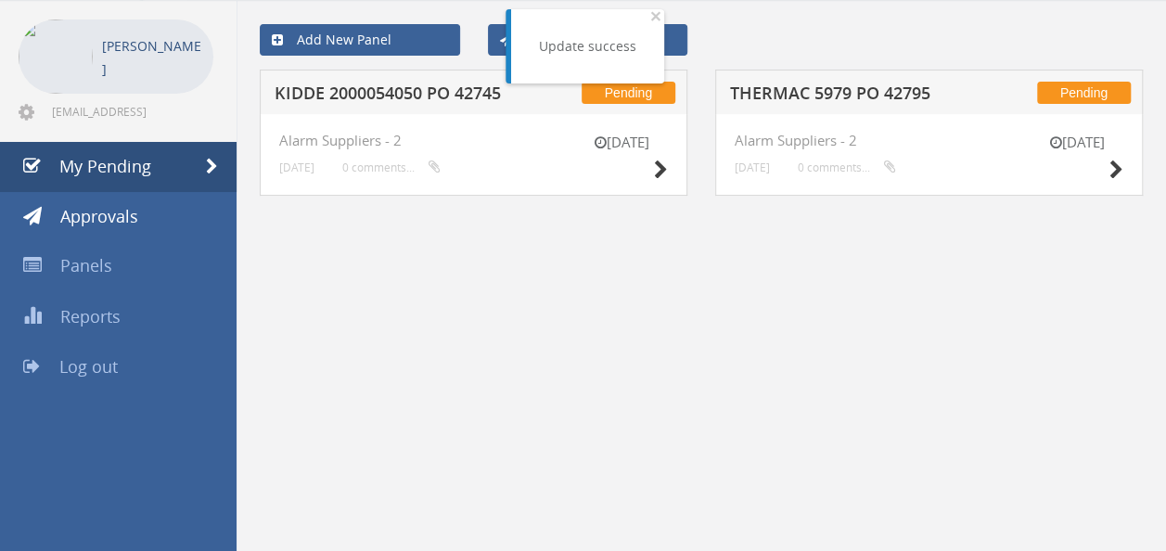
click at [403, 79] on div "Pending KIDDE 2000054050 PO 42745" at bounding box center [474, 92] width 428 height 45
click at [397, 96] on h5 "KIDDE 2000054050 PO 42745" at bounding box center [394, 95] width 238 height 23
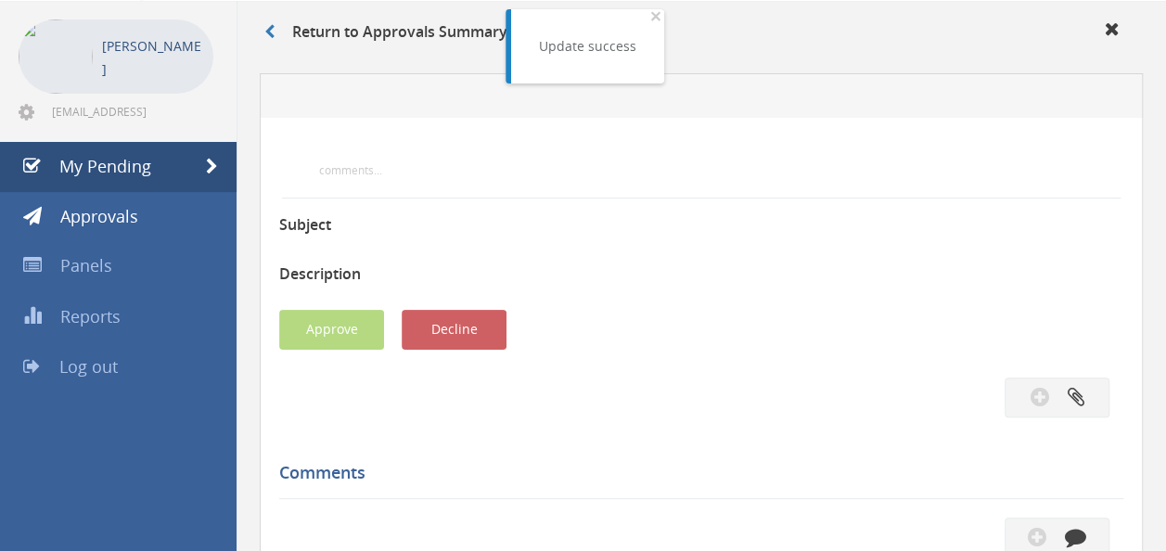
scroll to position [557, 0]
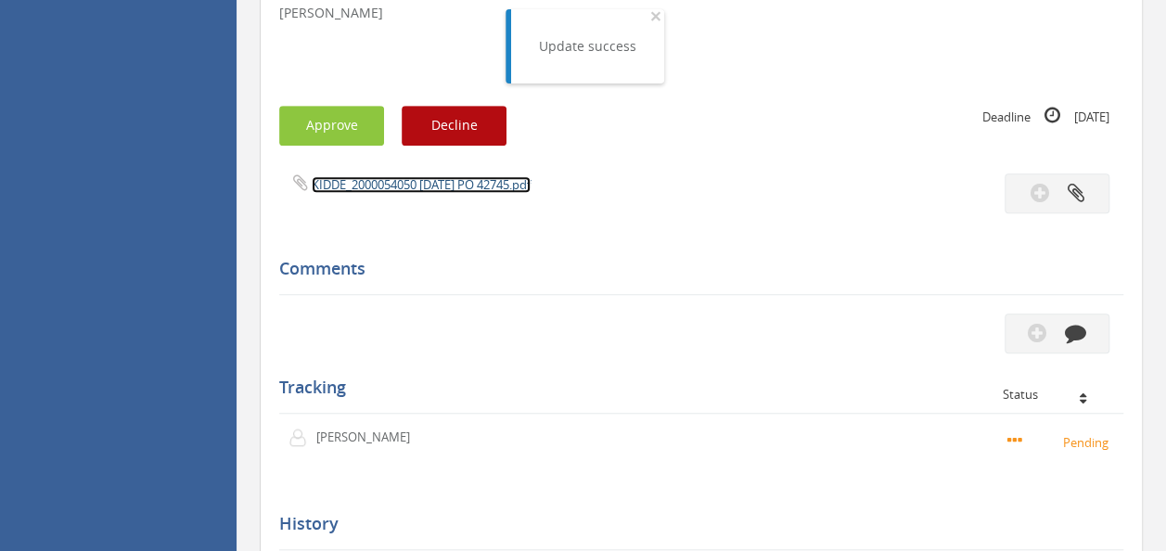
click at [403, 180] on link "KIDDE_2000054050 [DATE] PO 42745.pdf" at bounding box center [421, 184] width 219 height 17
click at [340, 115] on button "Approve" at bounding box center [331, 126] width 105 height 40
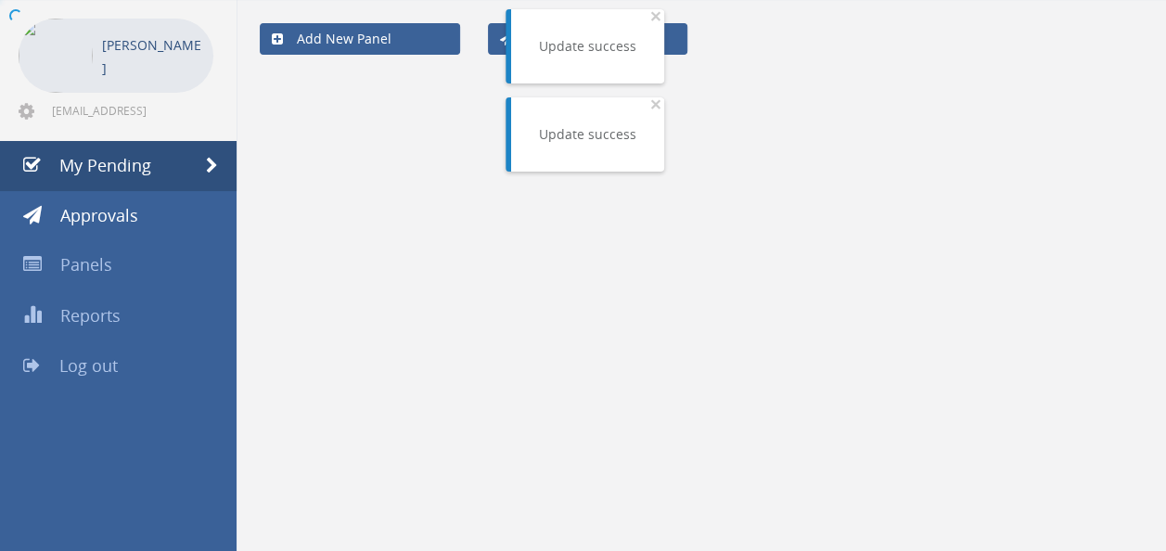
scroll to position [74, 0]
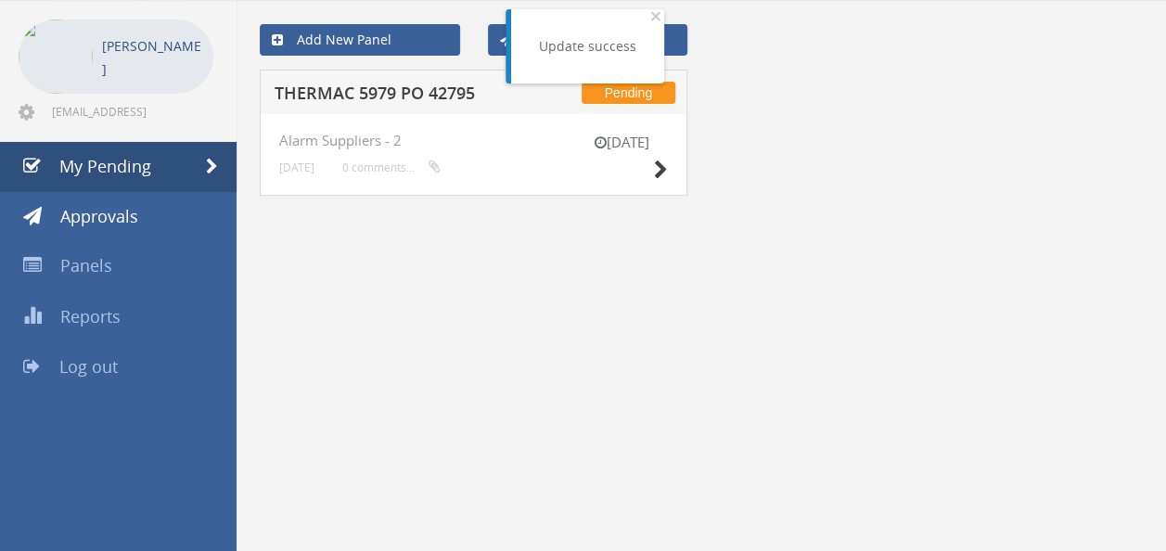
click at [405, 89] on h5 "THERMAC 5979 PO 42795" at bounding box center [394, 95] width 238 height 23
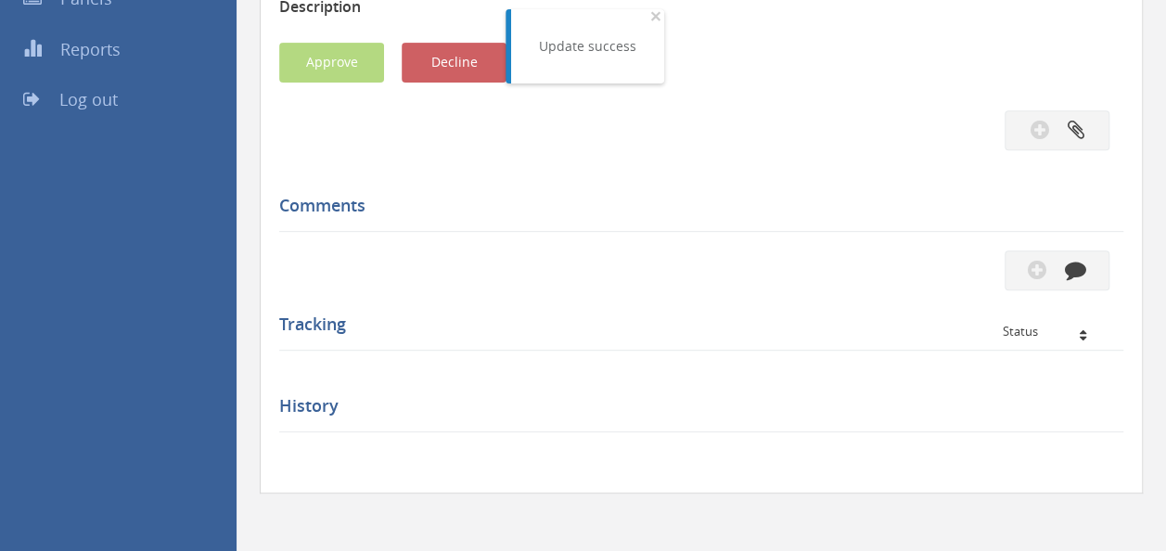
scroll to position [557, 0]
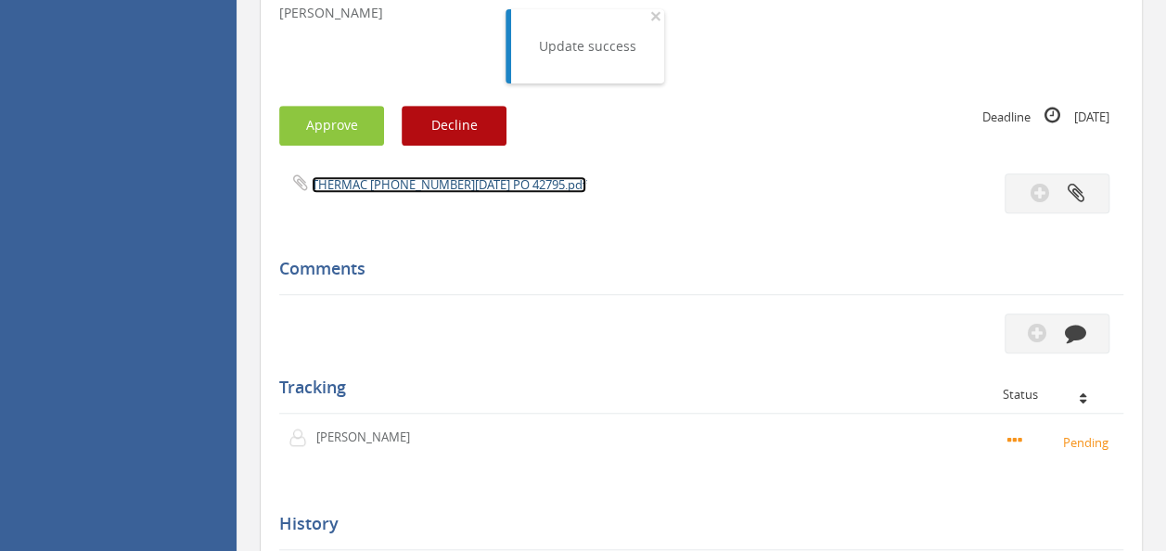
click at [396, 185] on link "THERMAC [PHONE_NUMBER][DATE] PO 42795.pdf" at bounding box center [449, 184] width 275 height 17
click at [327, 124] on button "Approve" at bounding box center [331, 126] width 105 height 40
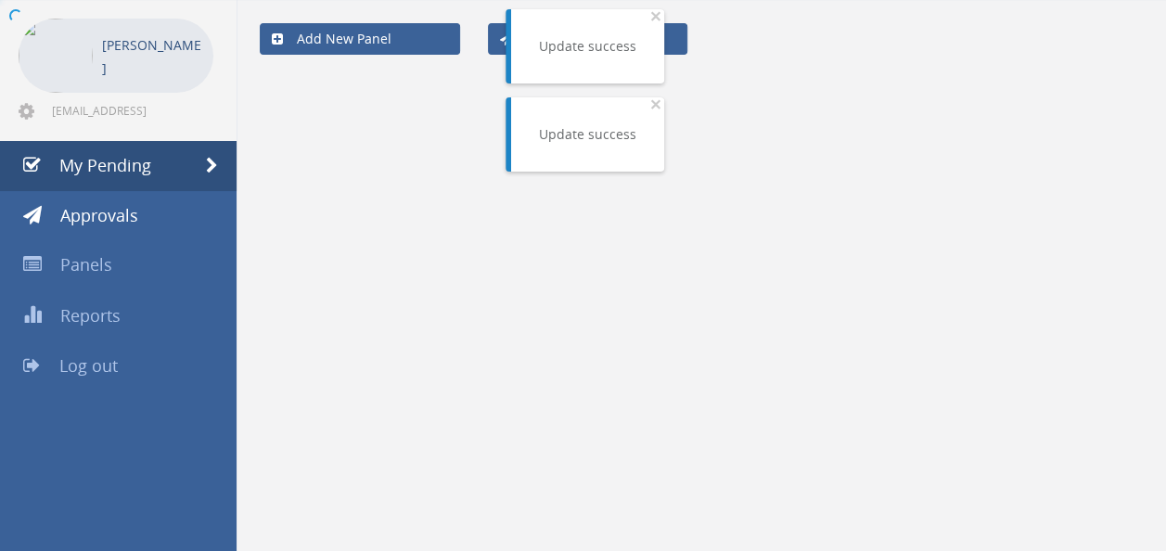
scroll to position [74, 0]
